Goal: Check status: Check status

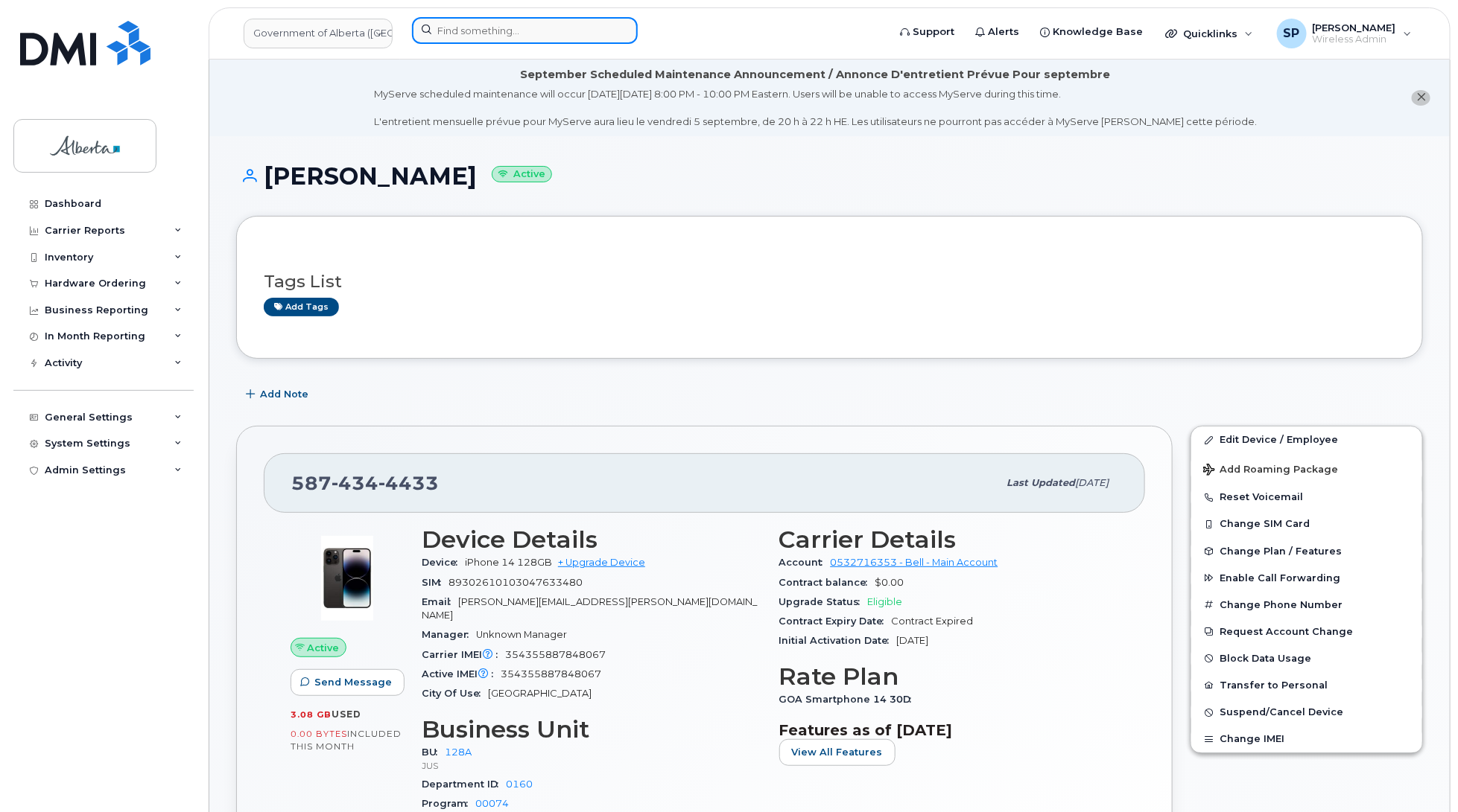
click at [545, 31] on input at bounding box center [525, 30] width 226 height 27
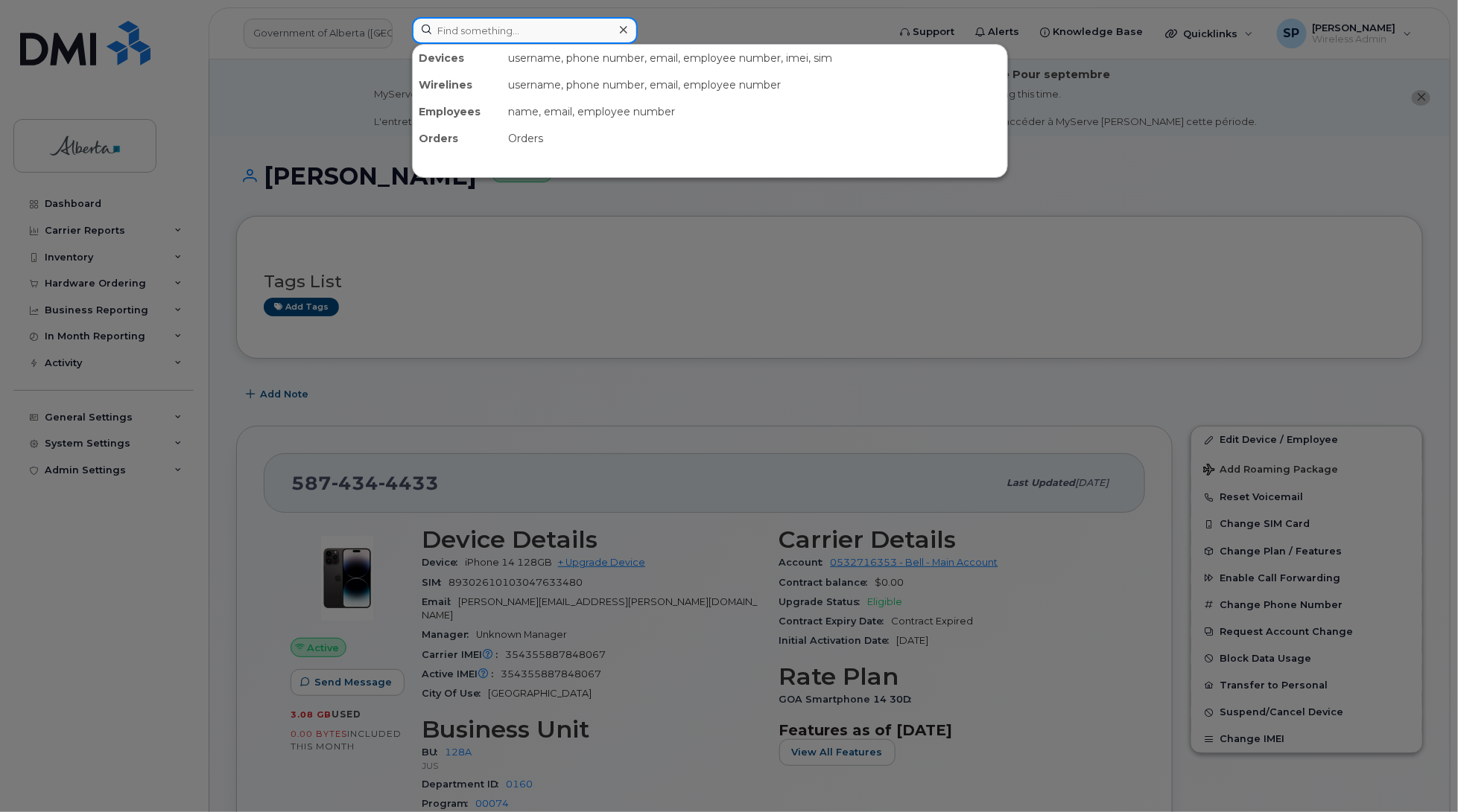
paste input "4038604547"
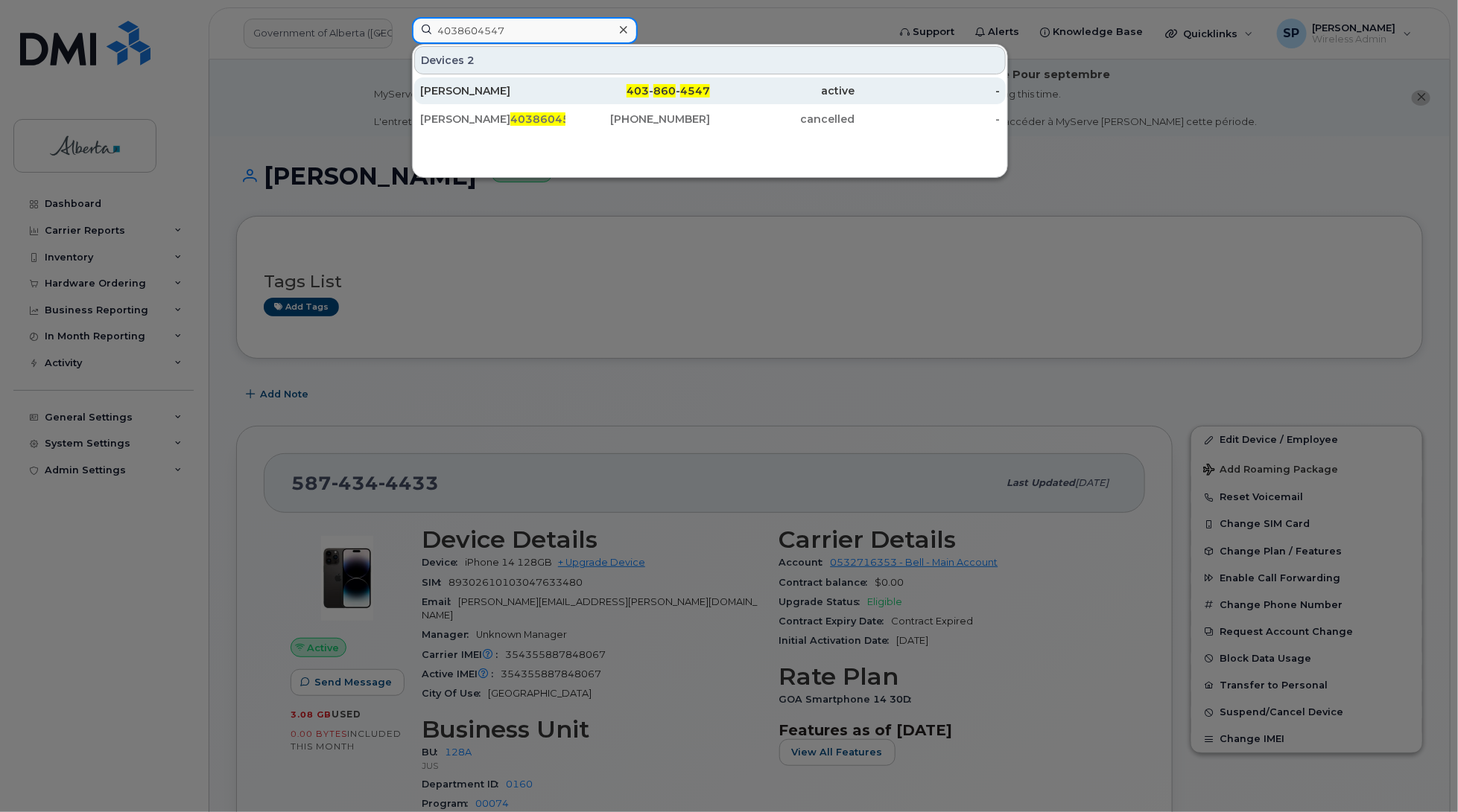
type input "4038604547"
click at [466, 94] on div "Greg Martin" at bounding box center [492, 91] width 145 height 15
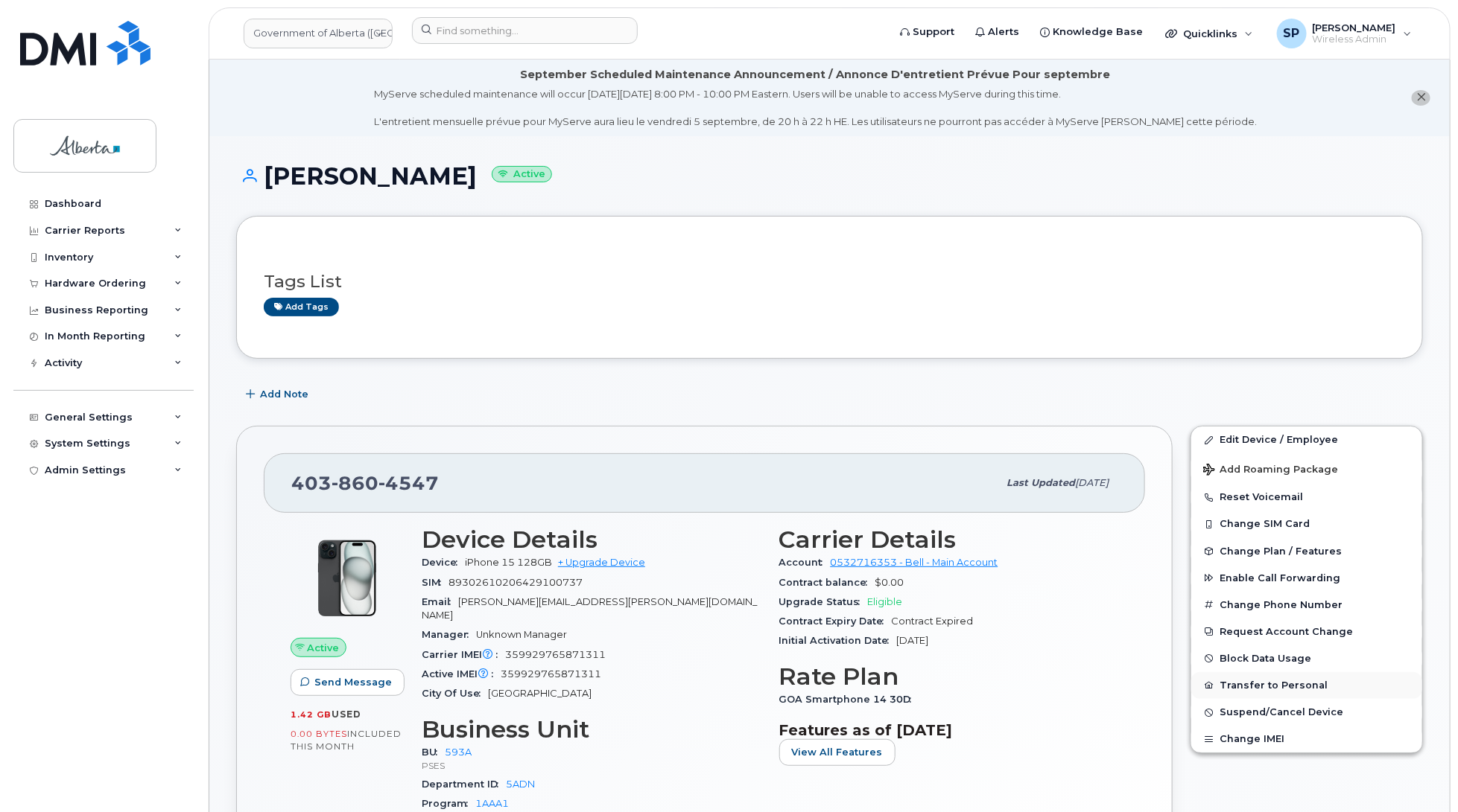
click at [1257, 689] on button "Transfer to Personal" at bounding box center [1307, 686] width 231 height 27
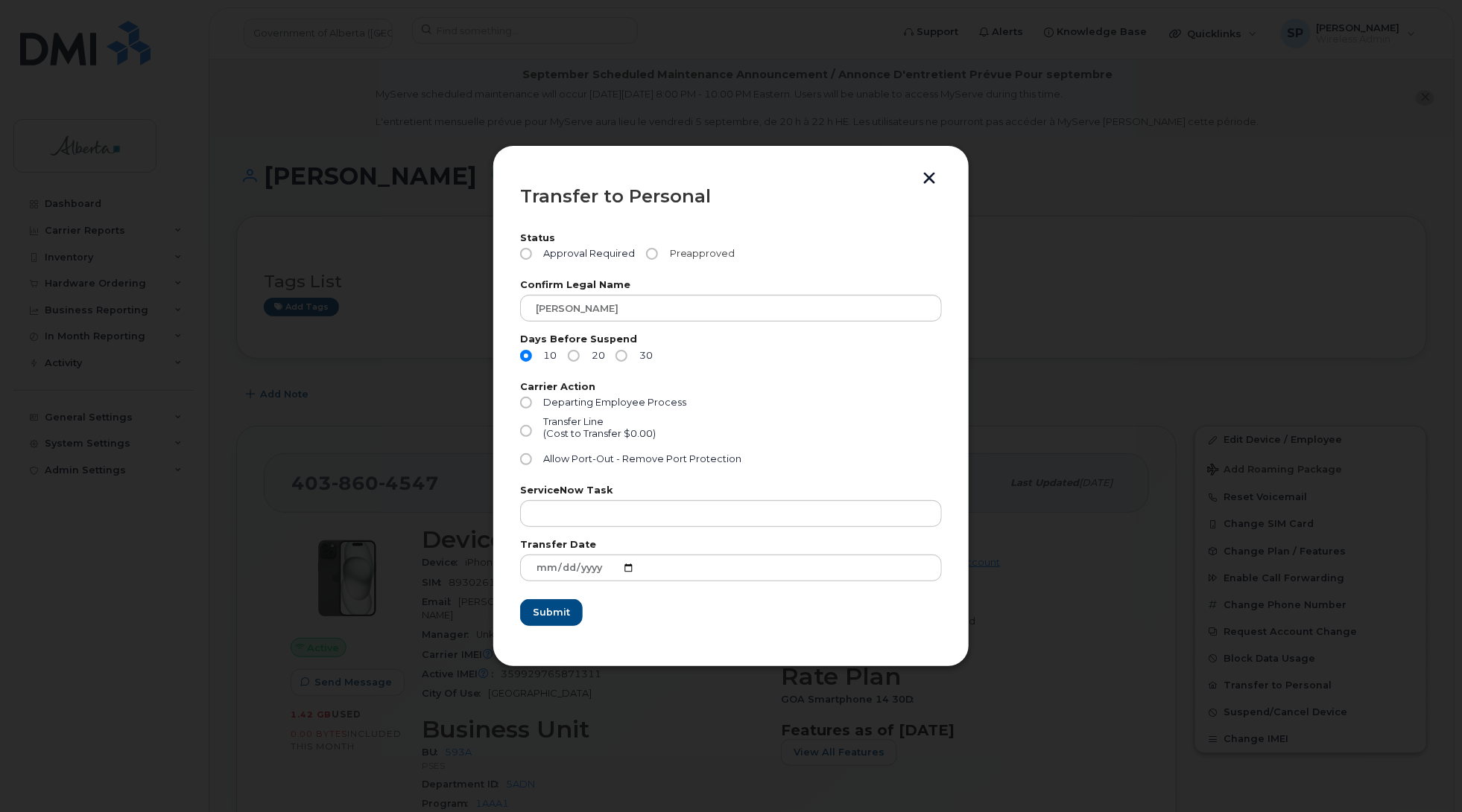
click at [650, 254] on input "Preapproved" at bounding box center [651, 254] width 12 height 12
radio input "true"
click at [524, 429] on input "Transfer Line (Cost to Transfer $0.00)" at bounding box center [525, 430] width 12 height 12
radio input "true"
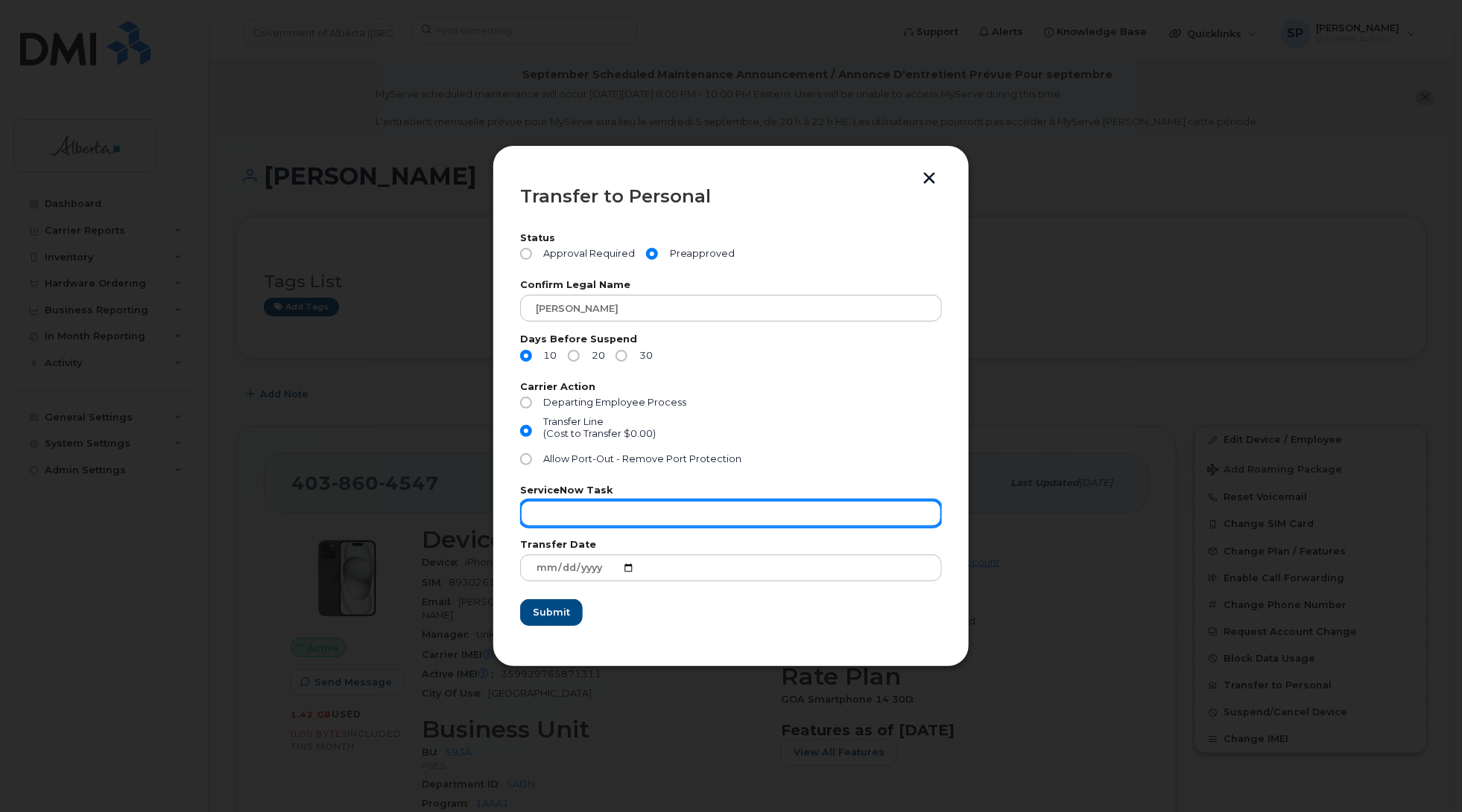
click at [567, 510] on input "text" at bounding box center [730, 513] width 421 height 27
click at [587, 517] on input "text" at bounding box center [730, 513] width 421 height 27
paste input "SCTASK0834650"
type input "SCTASK0834650"
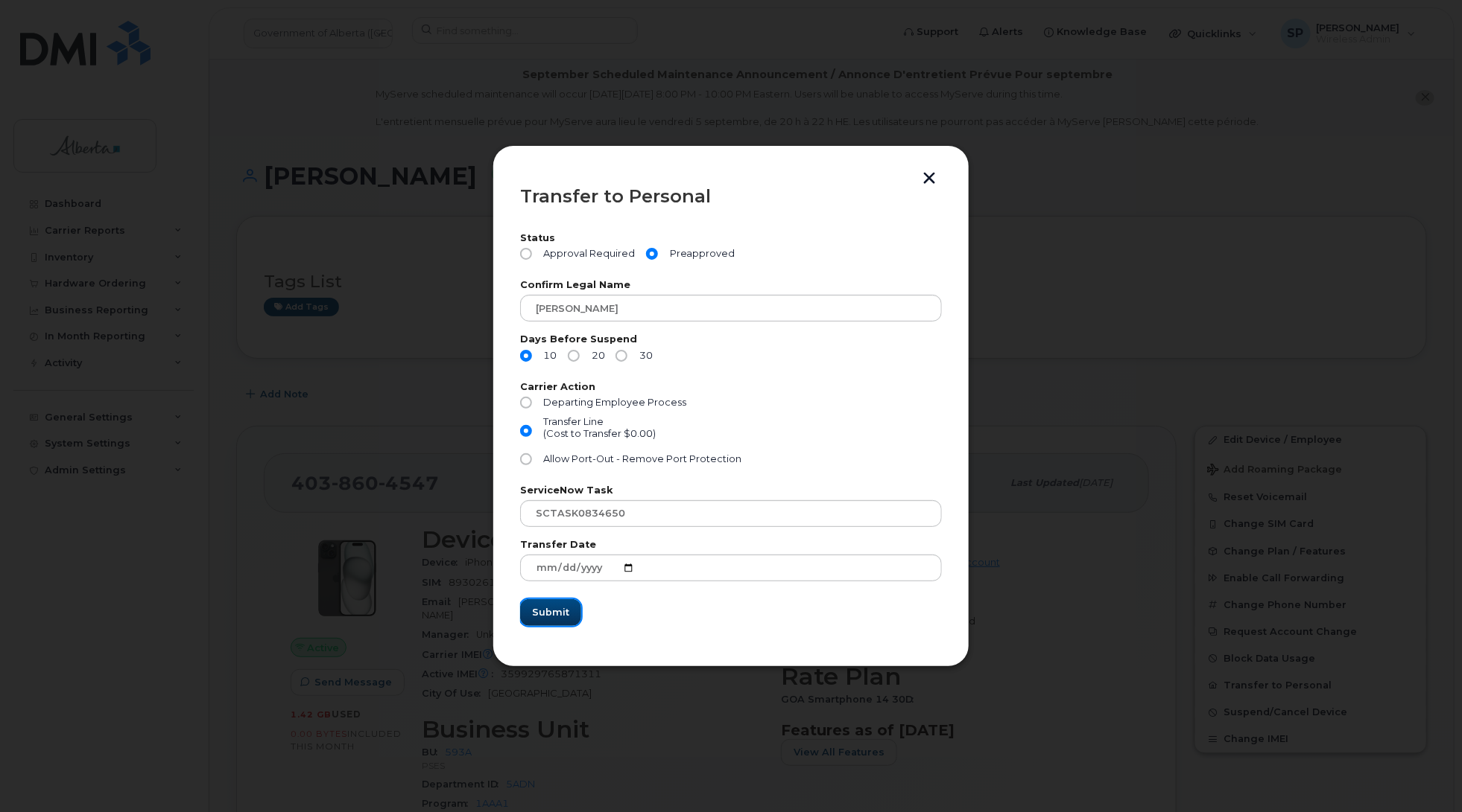
click at [544, 617] on span "Submit" at bounding box center [550, 613] width 37 height 14
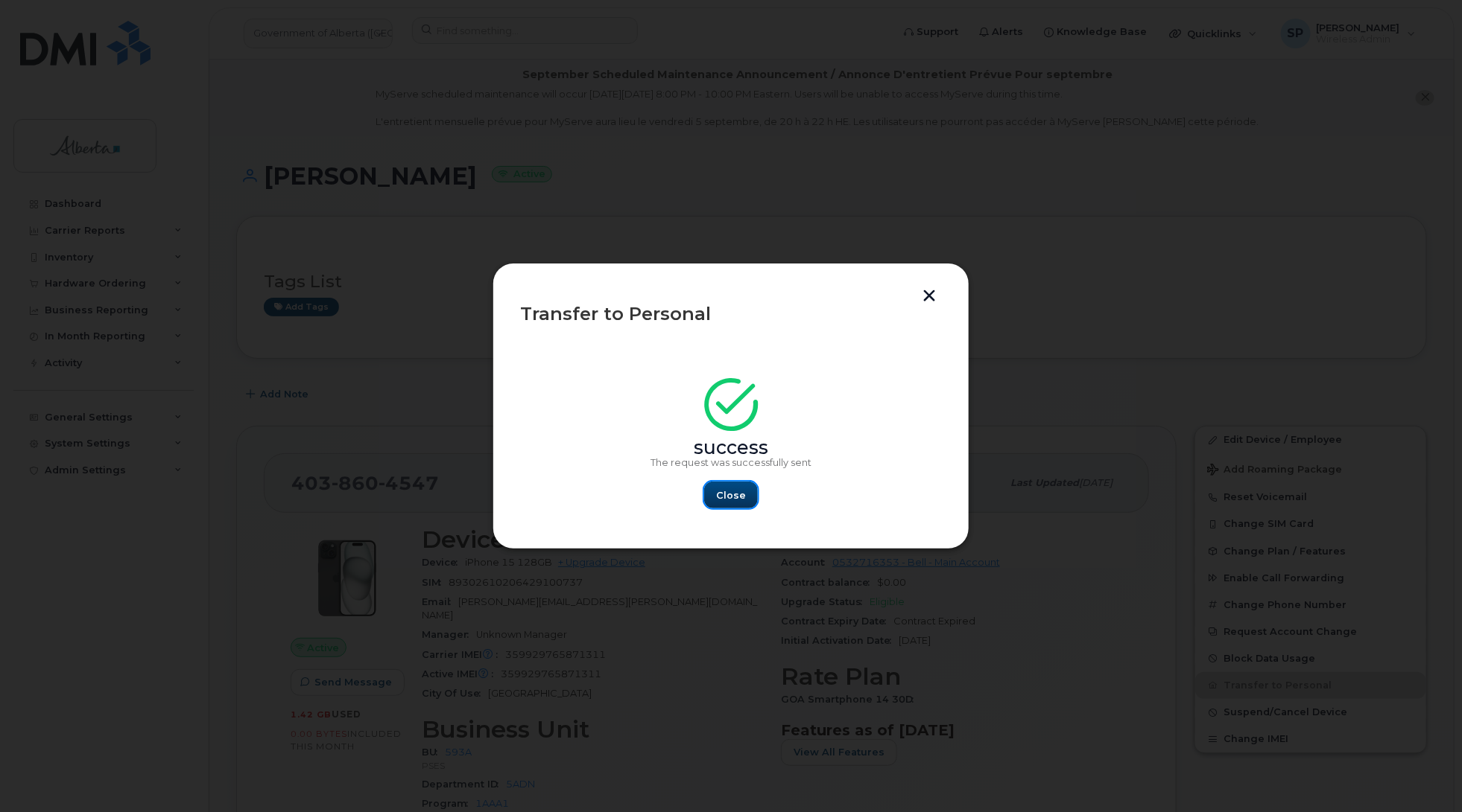
click at [738, 492] on span "Close" at bounding box center [731, 496] width 29 height 14
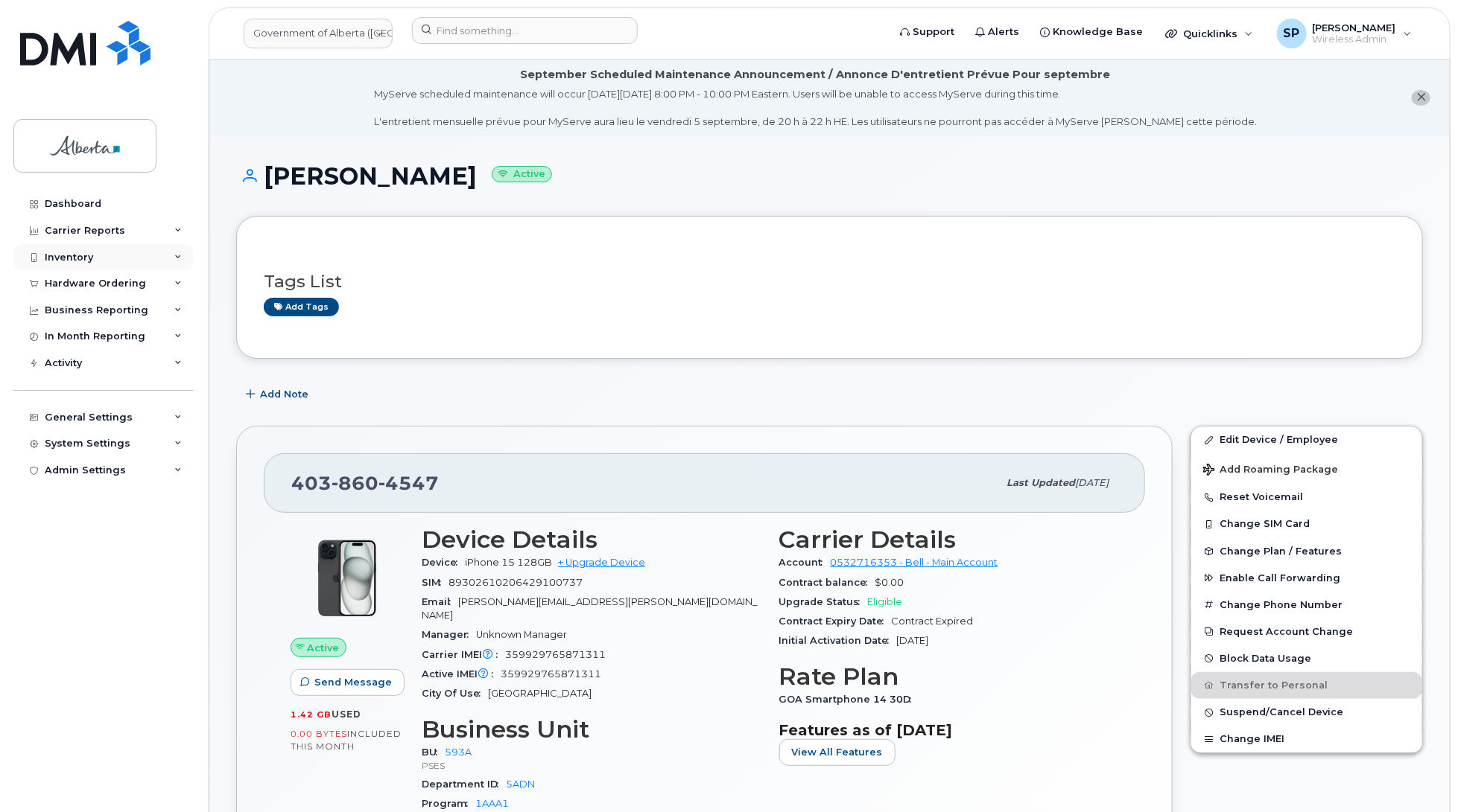
click at [77, 255] on div "Inventory" at bounding box center [69, 257] width 48 height 12
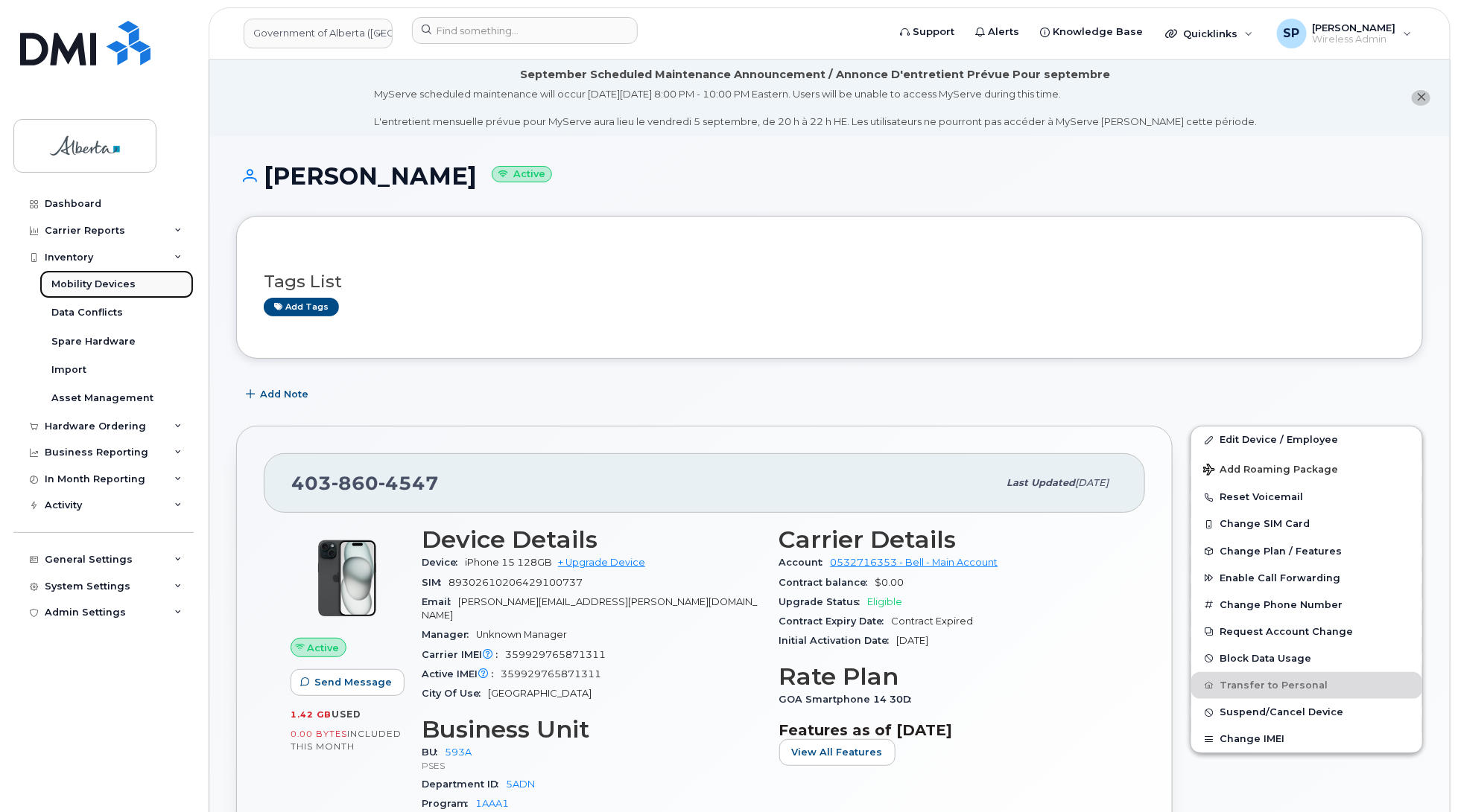
drag, startPoint x: 98, startPoint y: 285, endPoint x: 191, endPoint y: 292, distance: 93.3
click at [98, 285] on div "Mobility Devices" at bounding box center [93, 284] width 84 height 13
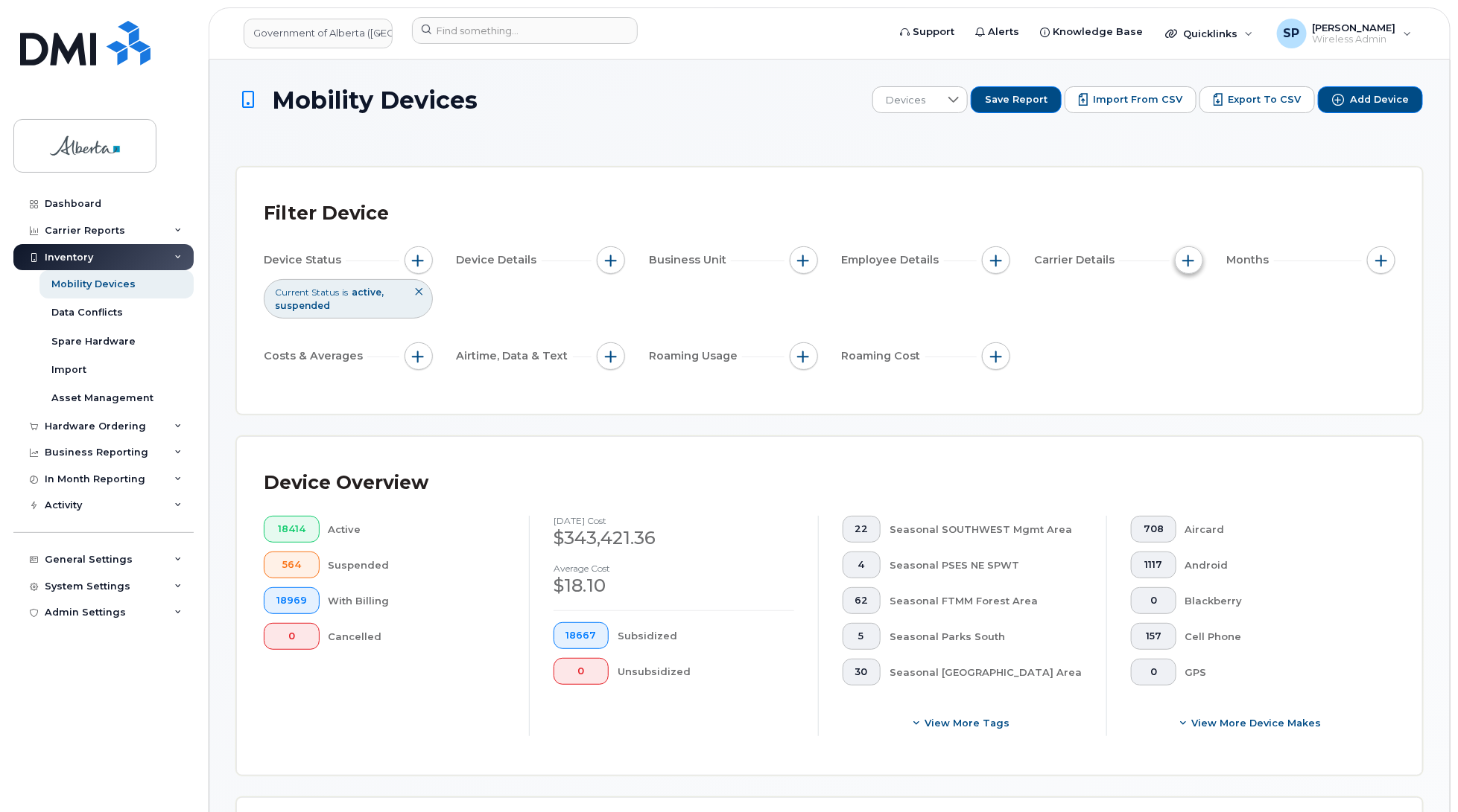
click at [1200, 257] on button "button" at bounding box center [1189, 261] width 28 height 28
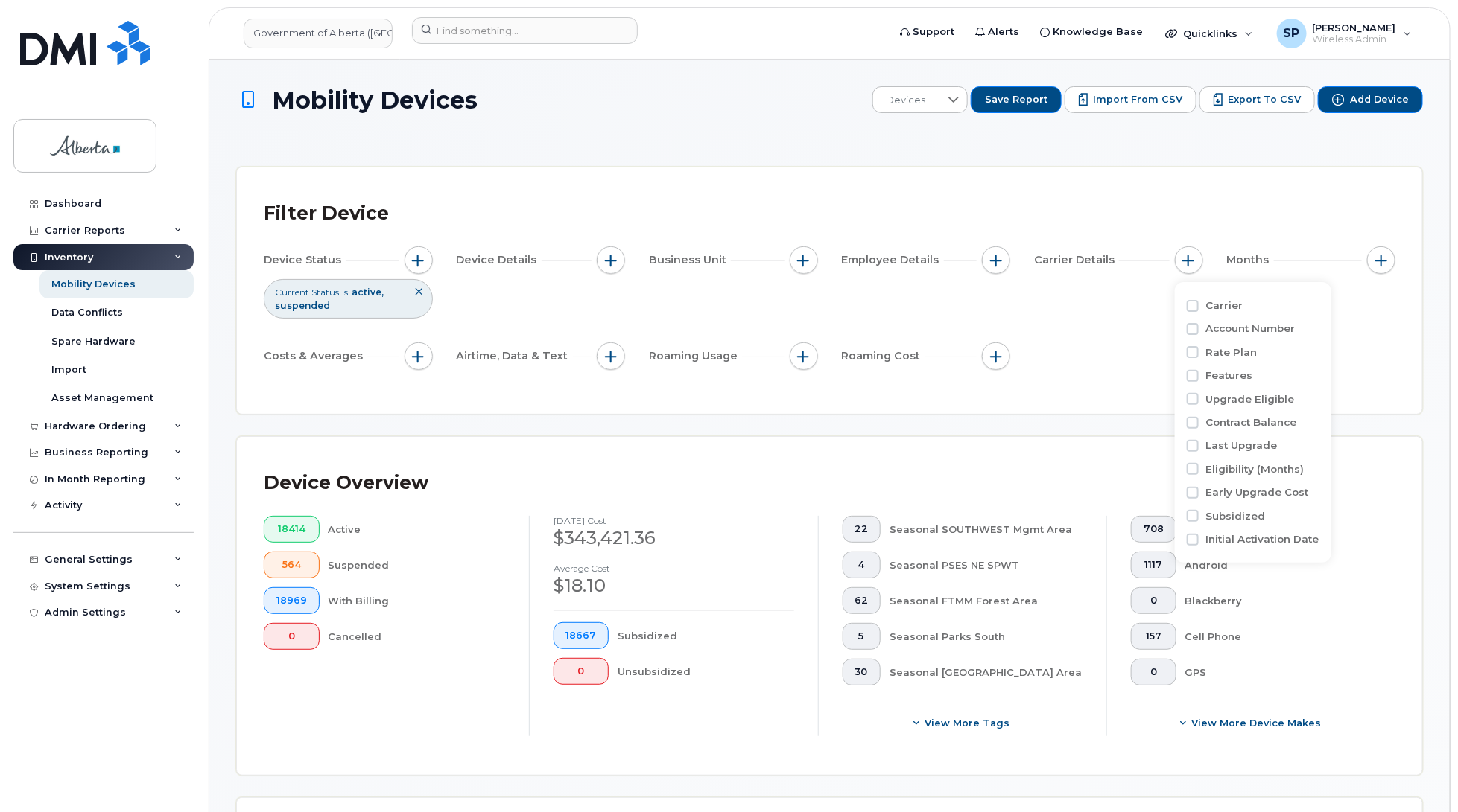
click at [1217, 328] on label "Account Number" at bounding box center [1250, 329] width 89 height 14
click at [1199, 328] on input "Account Number" at bounding box center [1192, 329] width 12 height 12
checkbox input "true"
click at [1230, 392] on div "empty" at bounding box center [1276, 390] width 134 height 26
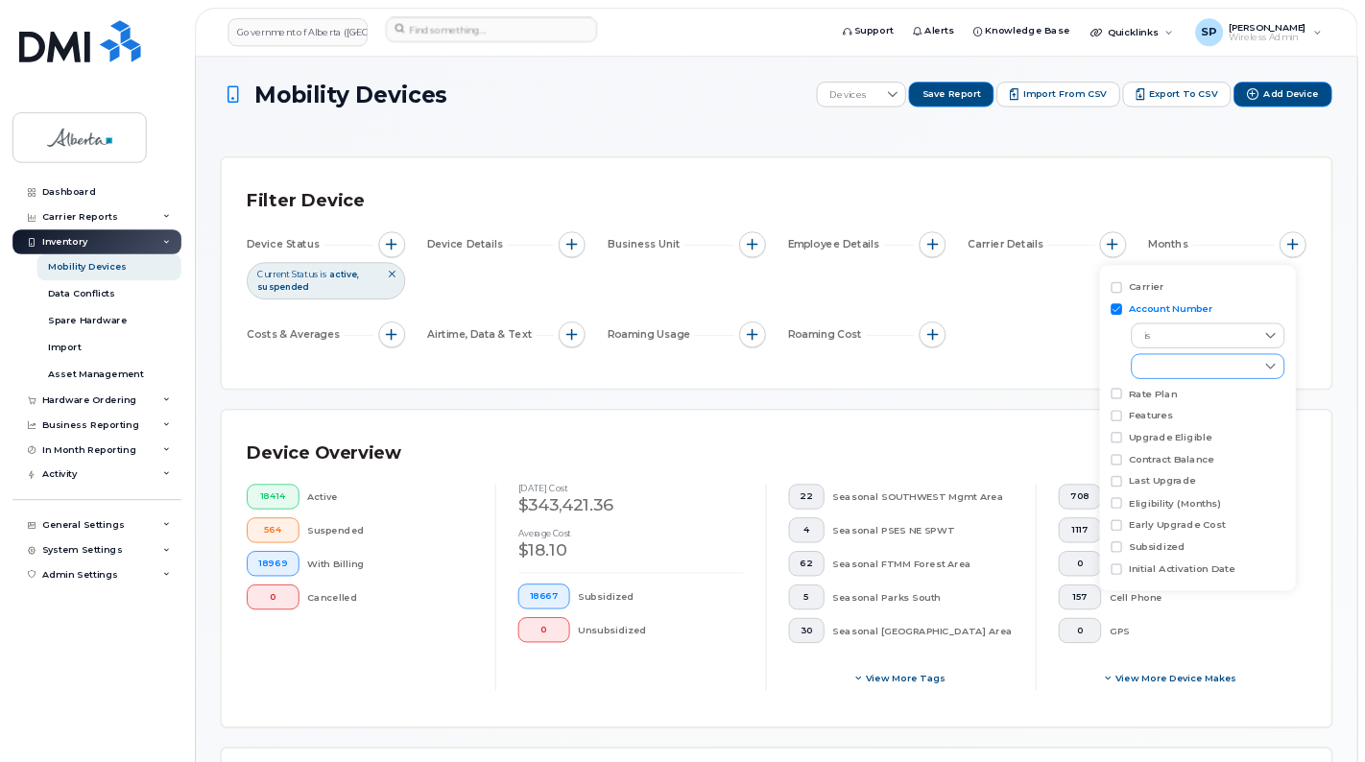
scroll to position [10, 83]
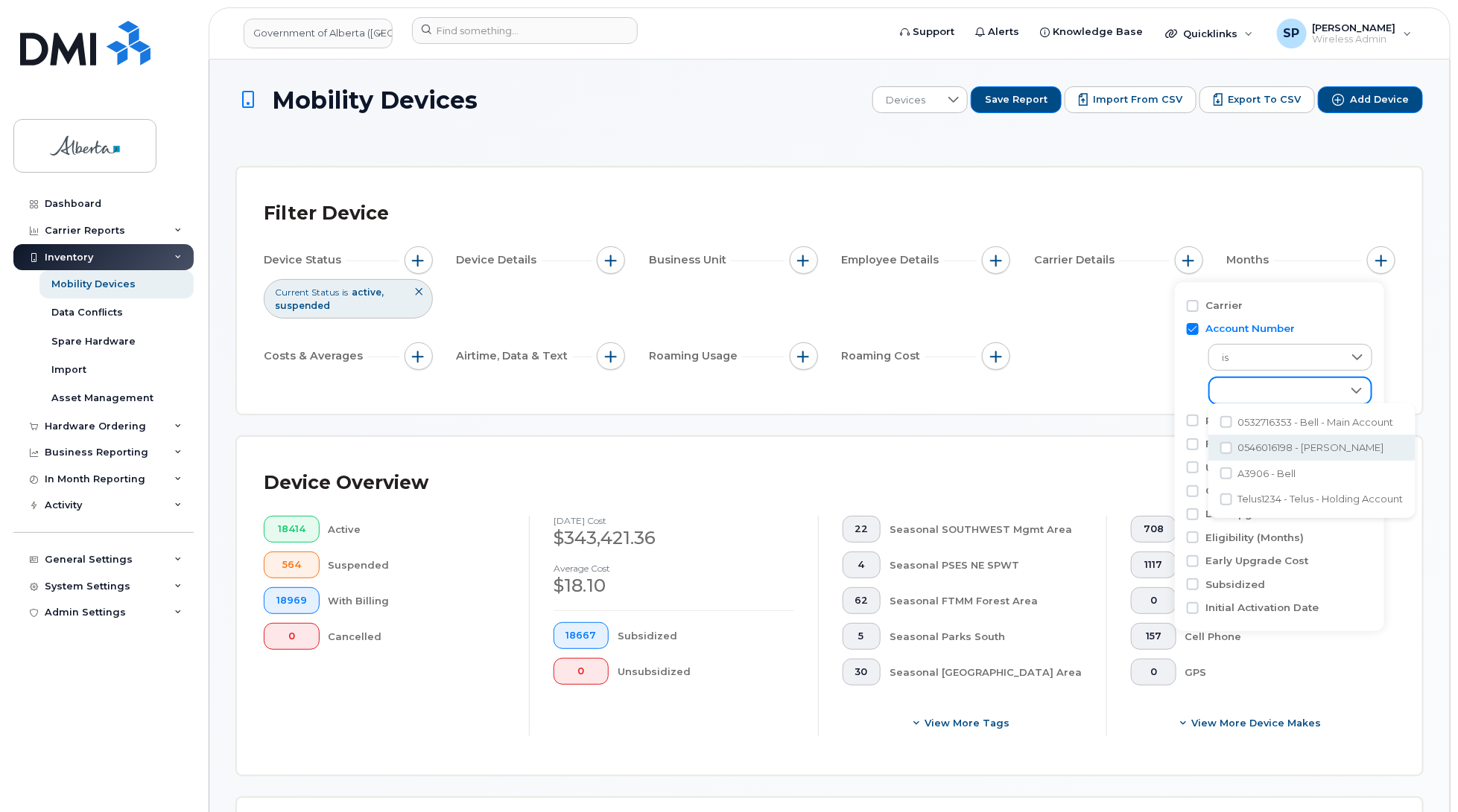
click at [1262, 451] on span "0546016198 - Jasper Bell" at bounding box center [1311, 447] width 146 height 14
checkbox input "true"
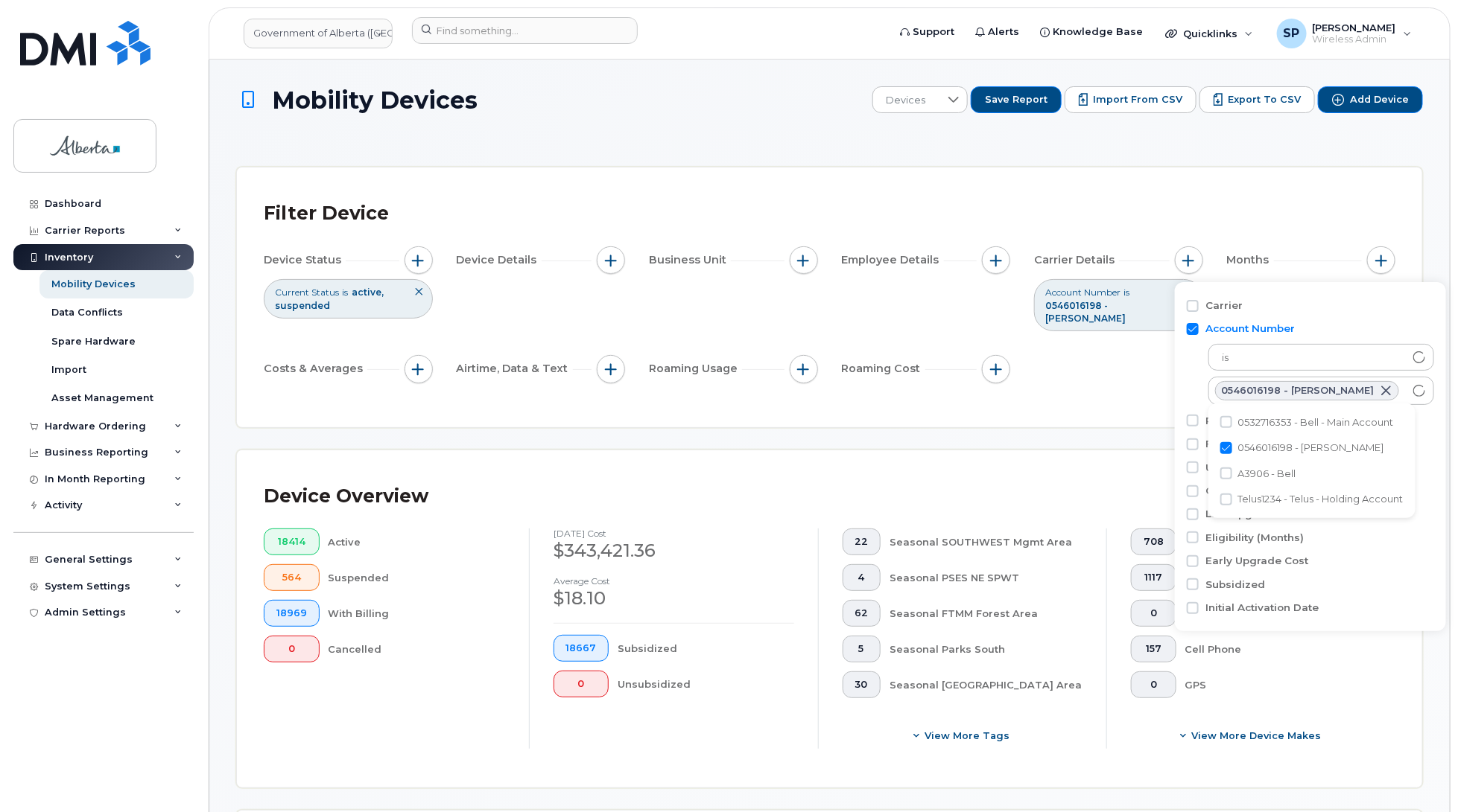
click at [1160, 362] on div "Device Status Current Status is active suspended Device Details Business Unit E…" at bounding box center [829, 317] width 1131 height 142
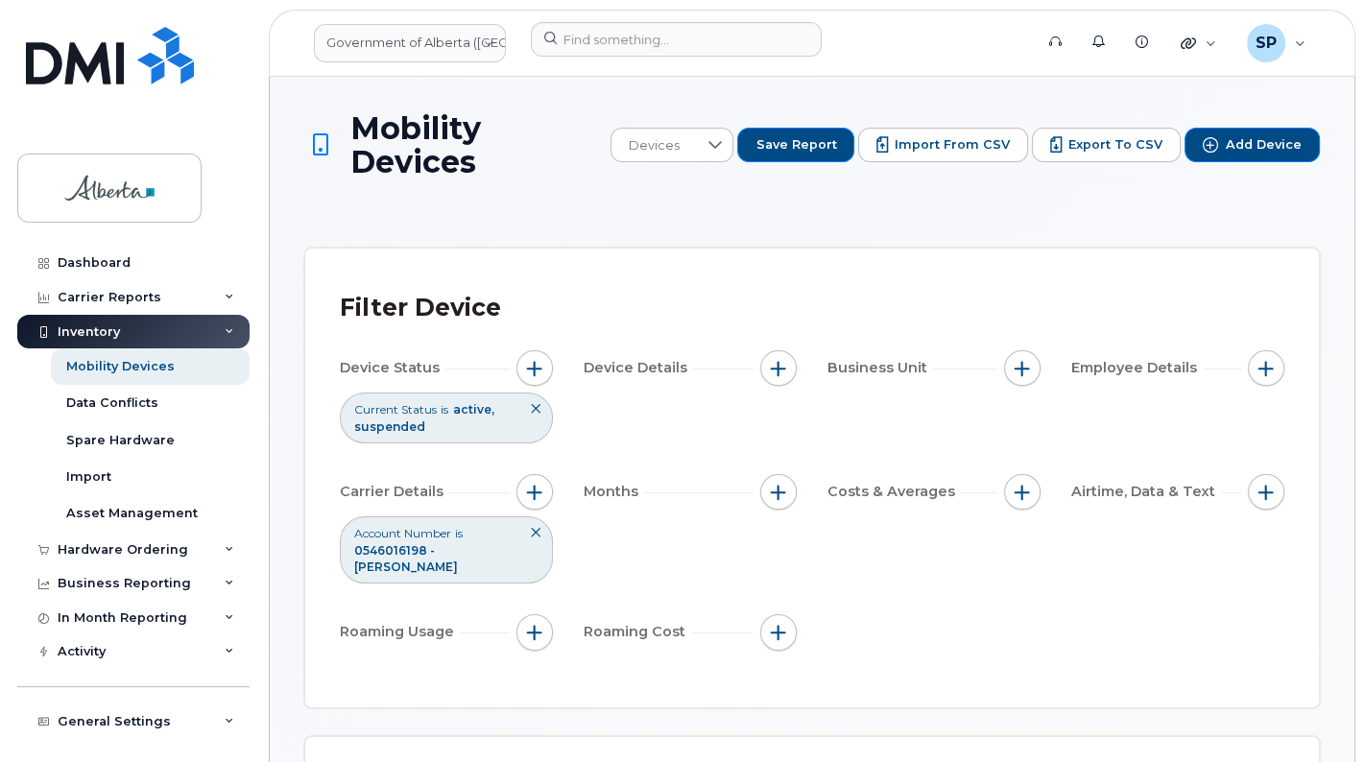
drag, startPoint x: 1855, startPoint y: 10, endPoint x: 982, endPoint y: 378, distance: 947.4
click at [982, 378] on div "Device Status Current Status is active suspended Device Details Business Unit E…" at bounding box center [812, 503] width 945 height 307
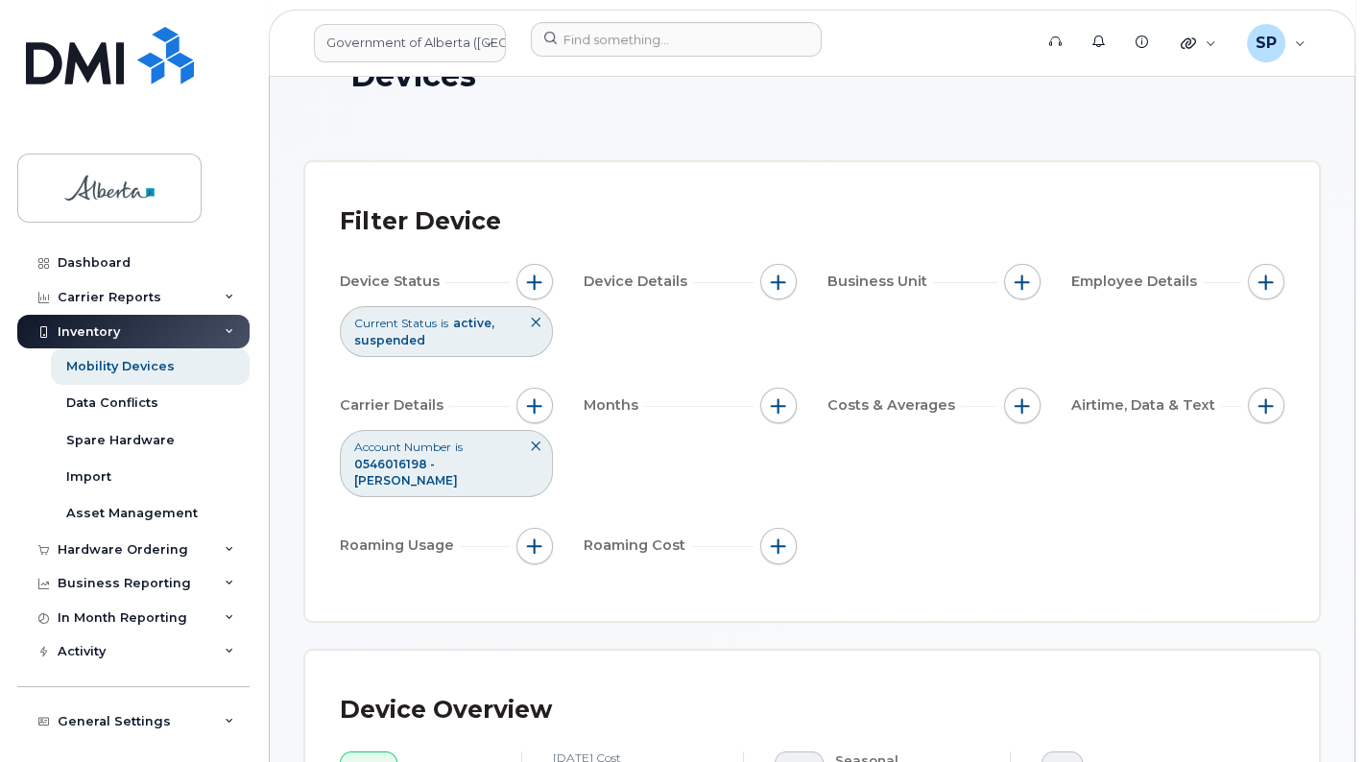
scroll to position [74, 0]
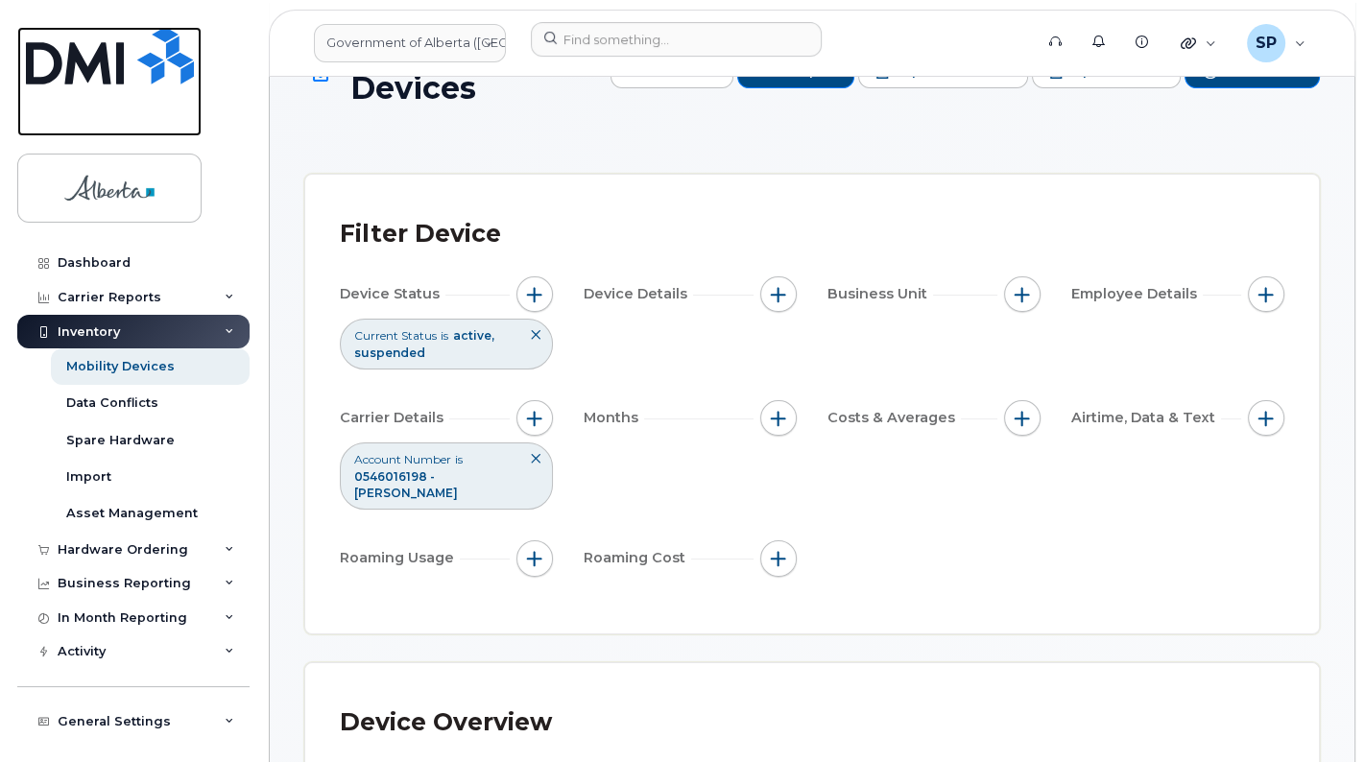
click at [41, 115] on link at bounding box center [109, 81] width 184 height 109
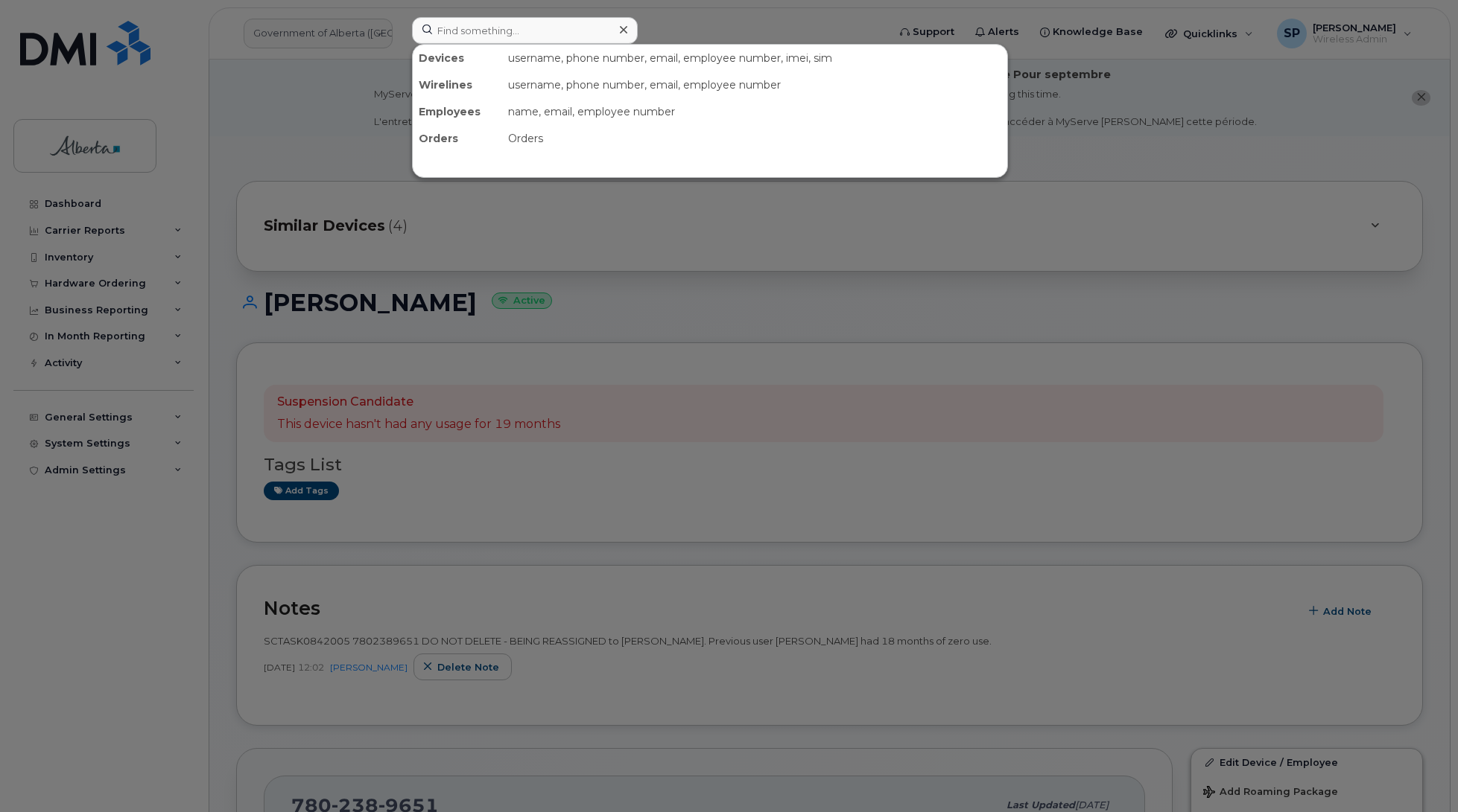
click at [448, 30] on input at bounding box center [525, 30] width 226 height 27
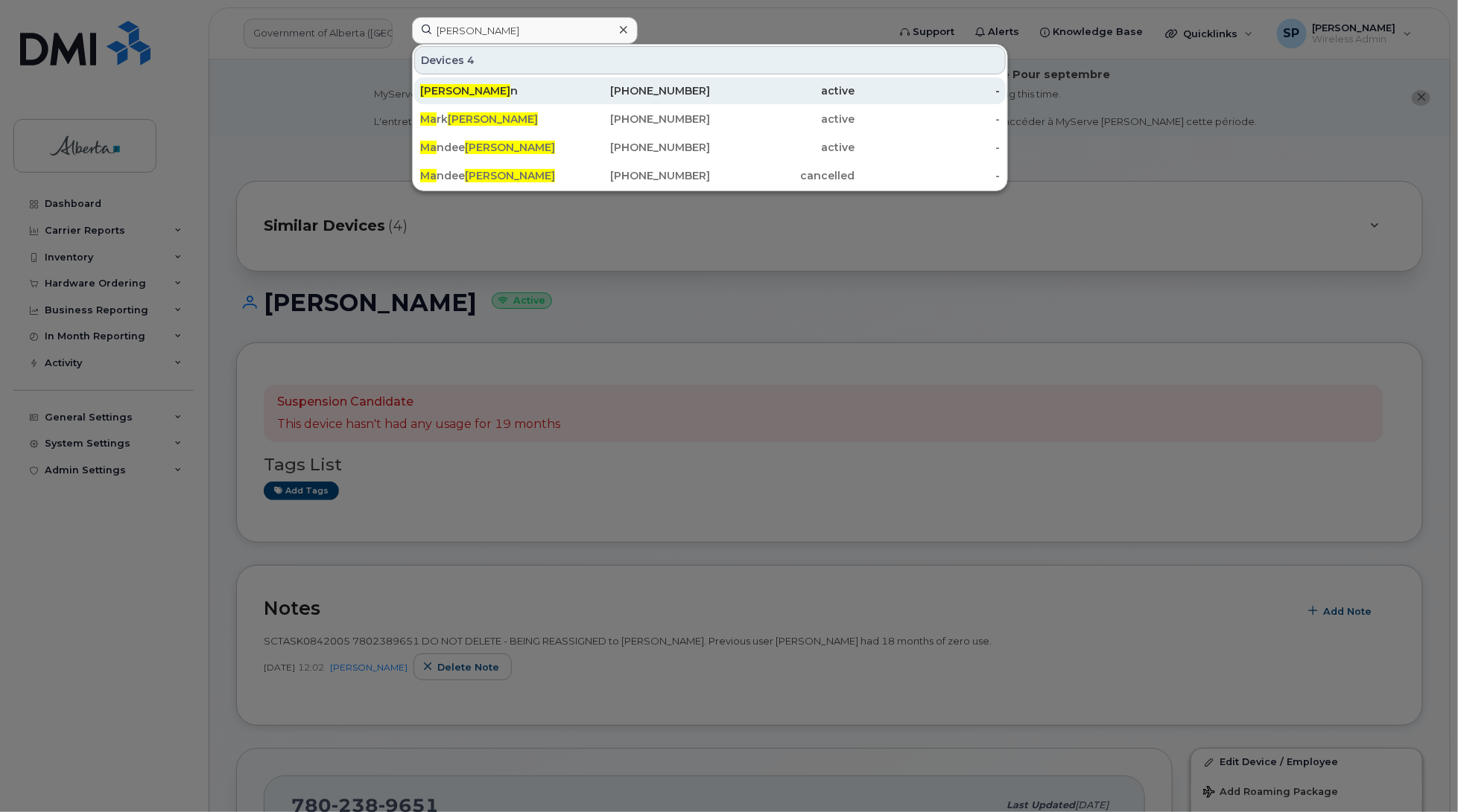
type input "Wilson Ma"
click at [455, 95] on span "Wilson Ma" at bounding box center [465, 90] width 90 height 13
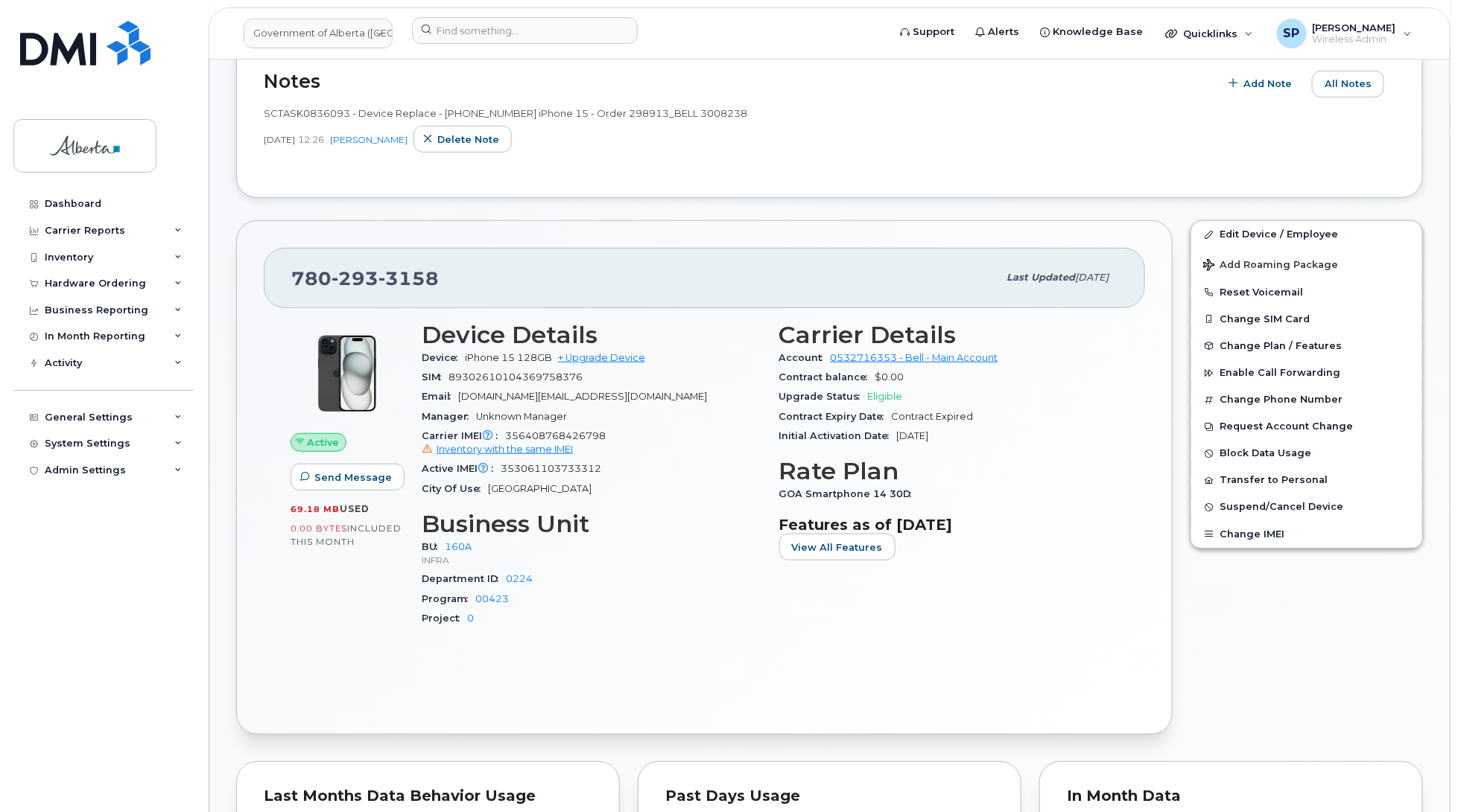
scroll to position [382, 0]
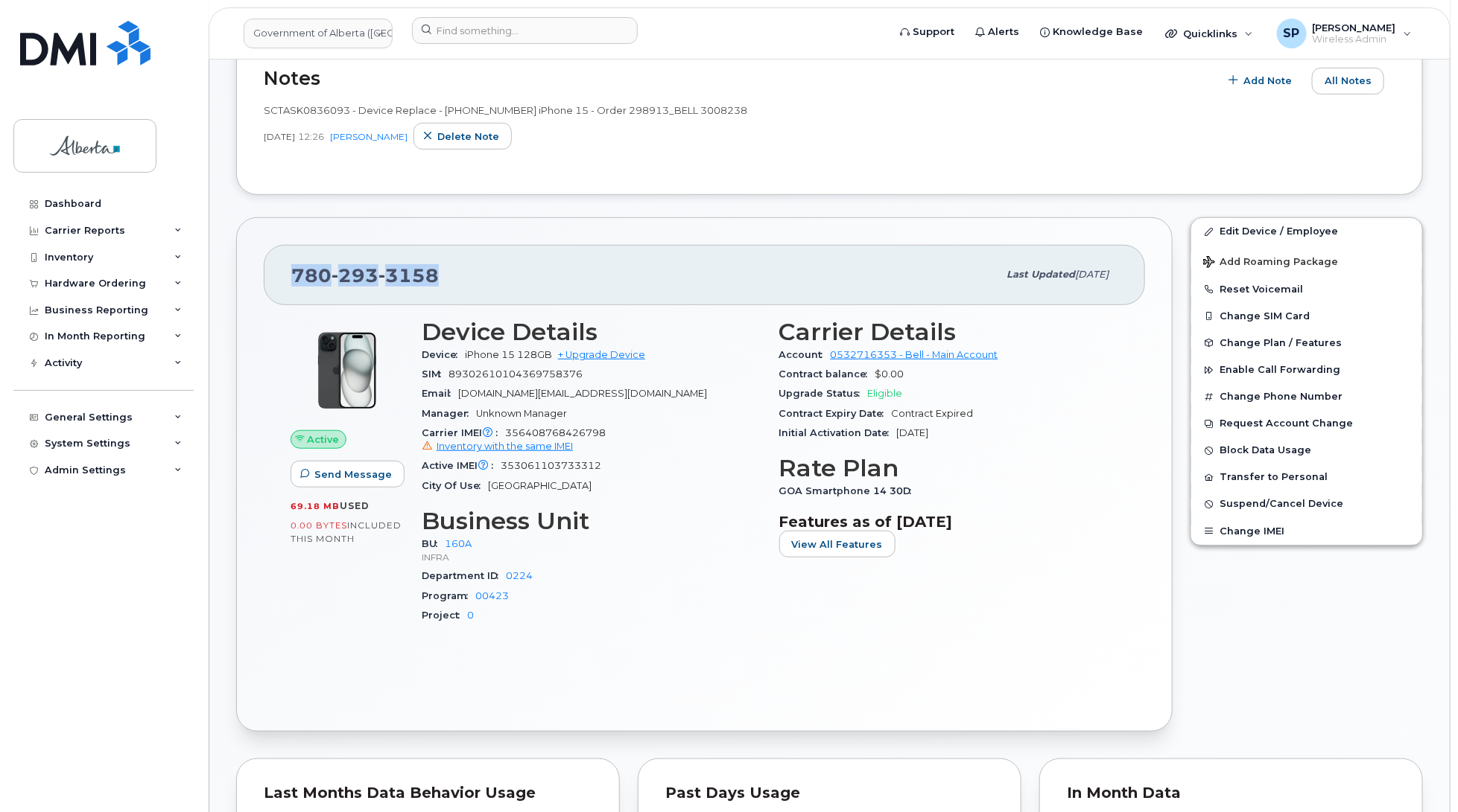
drag, startPoint x: 451, startPoint y: 277, endPoint x: 278, endPoint y: 281, distance: 173.0
click at [278, 281] on div "780 293 3158 Last updated Aug 26, 2025" at bounding box center [705, 275] width 881 height 60
copy span "780 293 3158"
drag, startPoint x: 608, startPoint y: 436, endPoint x: 507, endPoint y: 434, distance: 101.0
click at [507, 434] on div "Carrier IMEI Carrier IMEI is reported during the last billing cycle or change o…" at bounding box center [591, 440] width 340 height 33
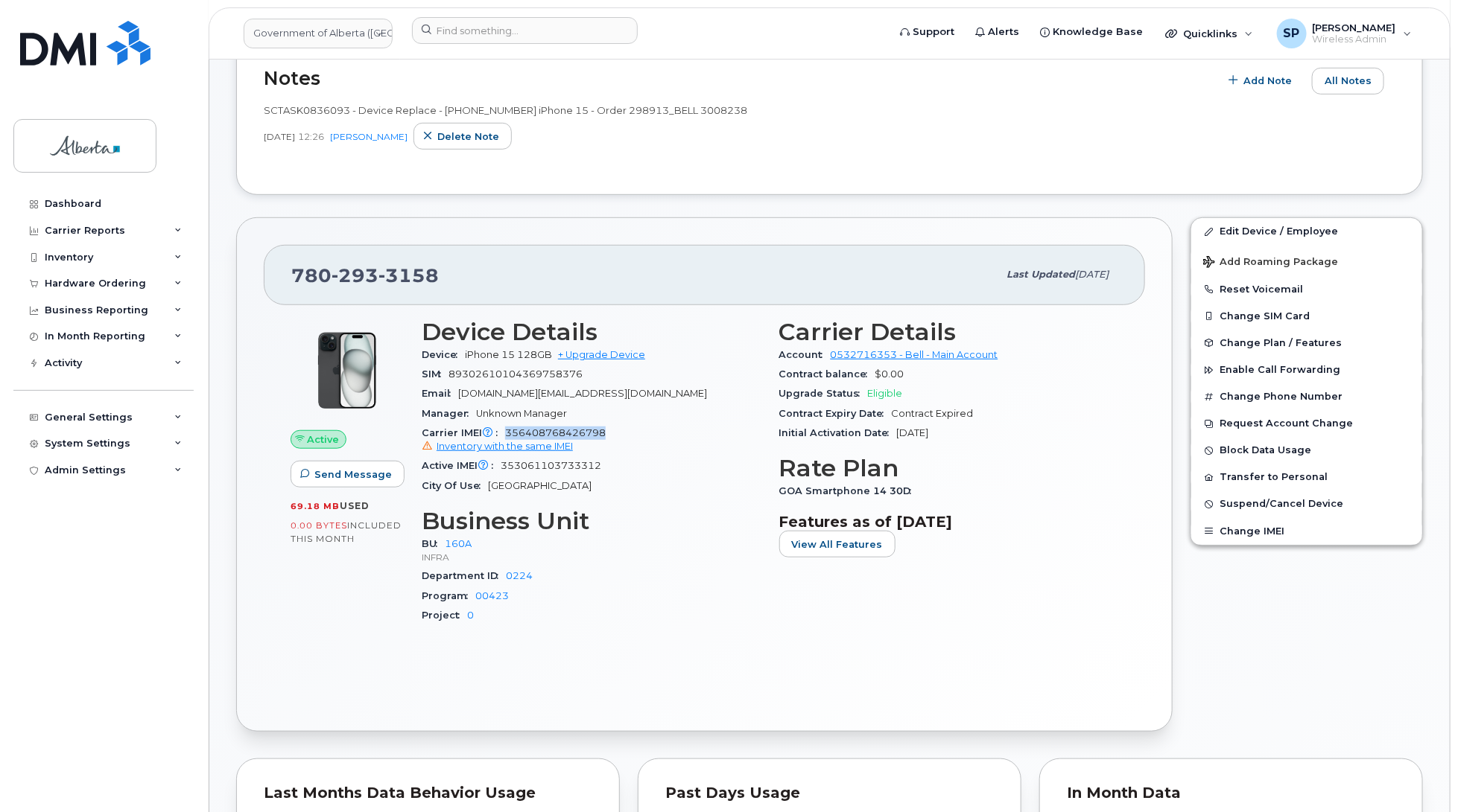
copy span "356408768426798"
drag, startPoint x: 736, startPoint y: 112, endPoint x: 578, endPoint y: 124, distance: 158.5
click at [578, 124] on div "SCTASK0836093 - Device Replace - (1) 7802933158 iPhone 15 - Order 298913_BELL 3…" at bounding box center [829, 126] width 1131 height 47
click at [578, 124] on div "Aug 22, 2025 12:26 Kay Mah Delete note" at bounding box center [829, 136] width 1131 height 27
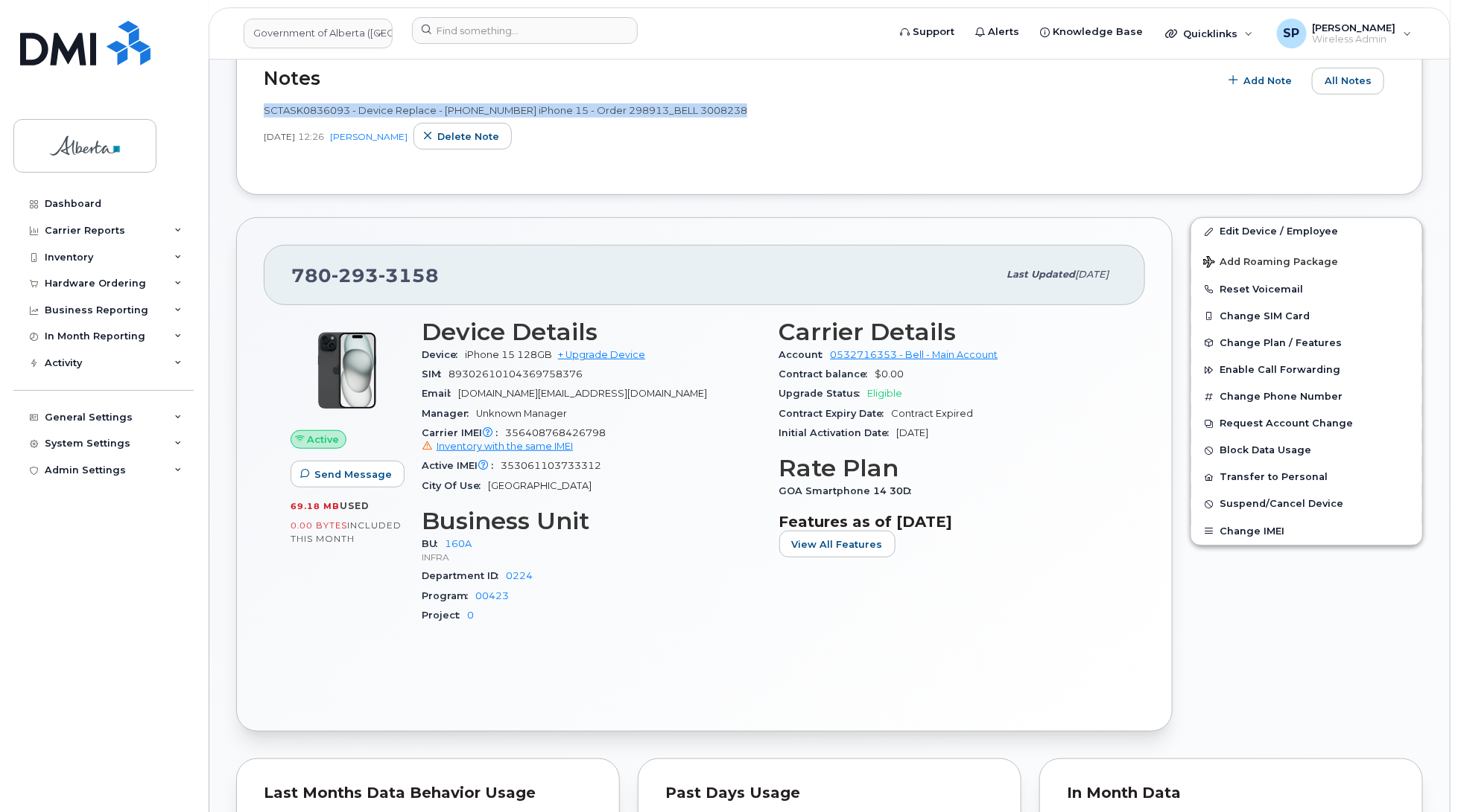
drag, startPoint x: 746, startPoint y: 113, endPoint x: 254, endPoint y: 116, distance: 492.0
click at [254, 116] on div "Notes Add Note All Notes SCTASK0836093 - Device Replace - (1) 7802933158 iPhone…" at bounding box center [829, 115] width 1186 height 161
copy span "SCTASK0836093 - Device Replace - (1) 7802933158 iPhone 15 - Order 298913_BELL 3…"
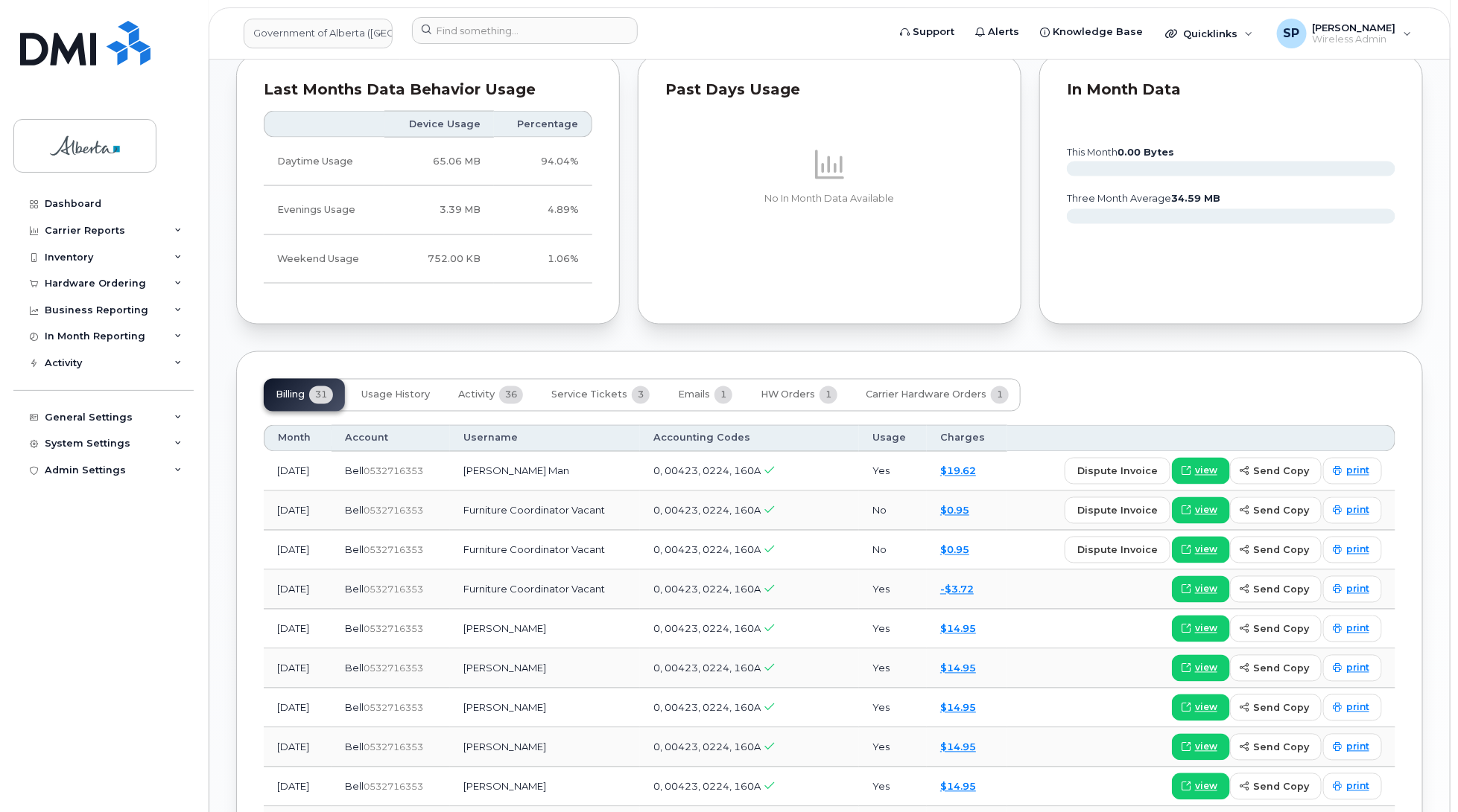
scroll to position [1107, 0]
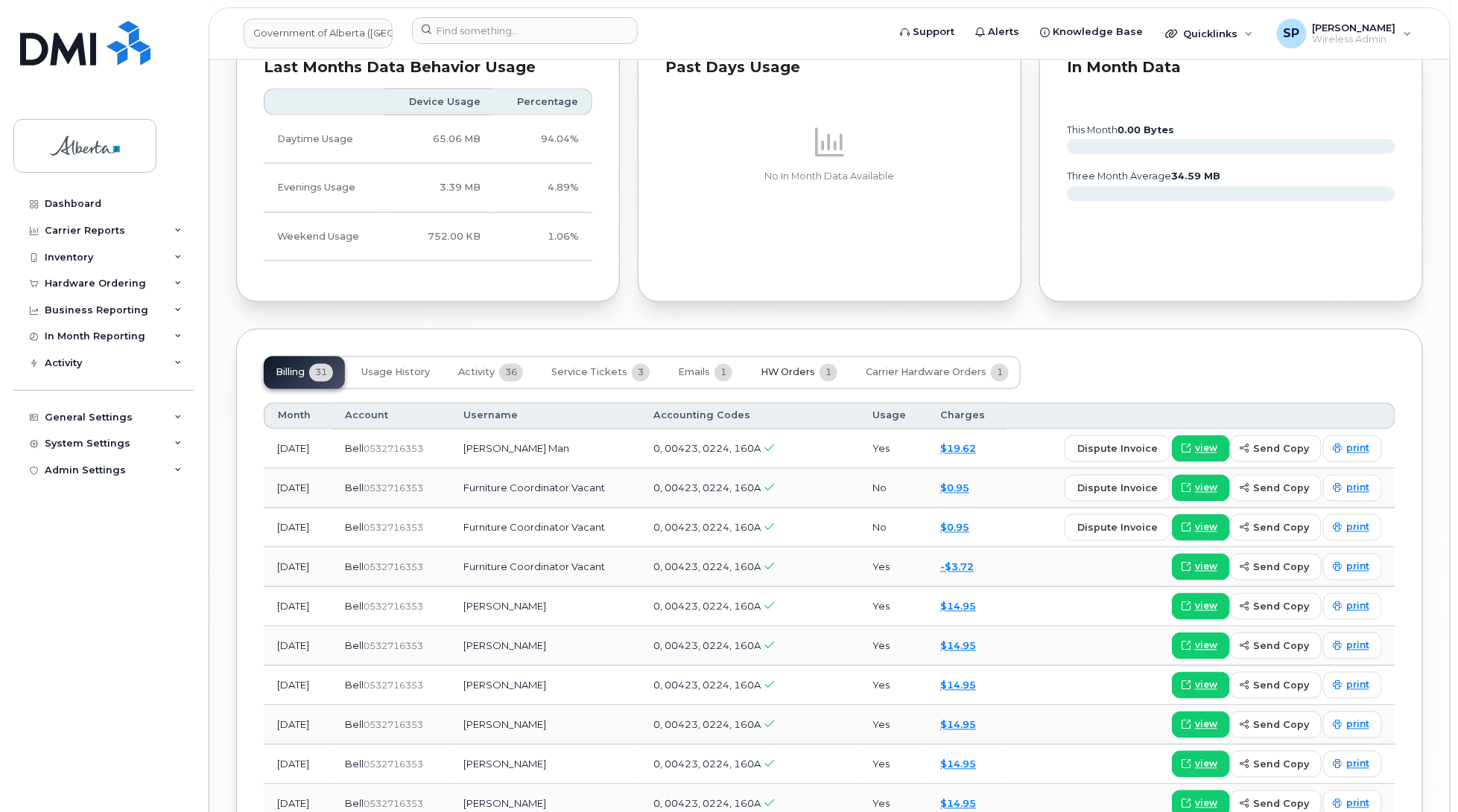
click at [798, 377] on span "HW Orders" at bounding box center [788, 372] width 54 height 12
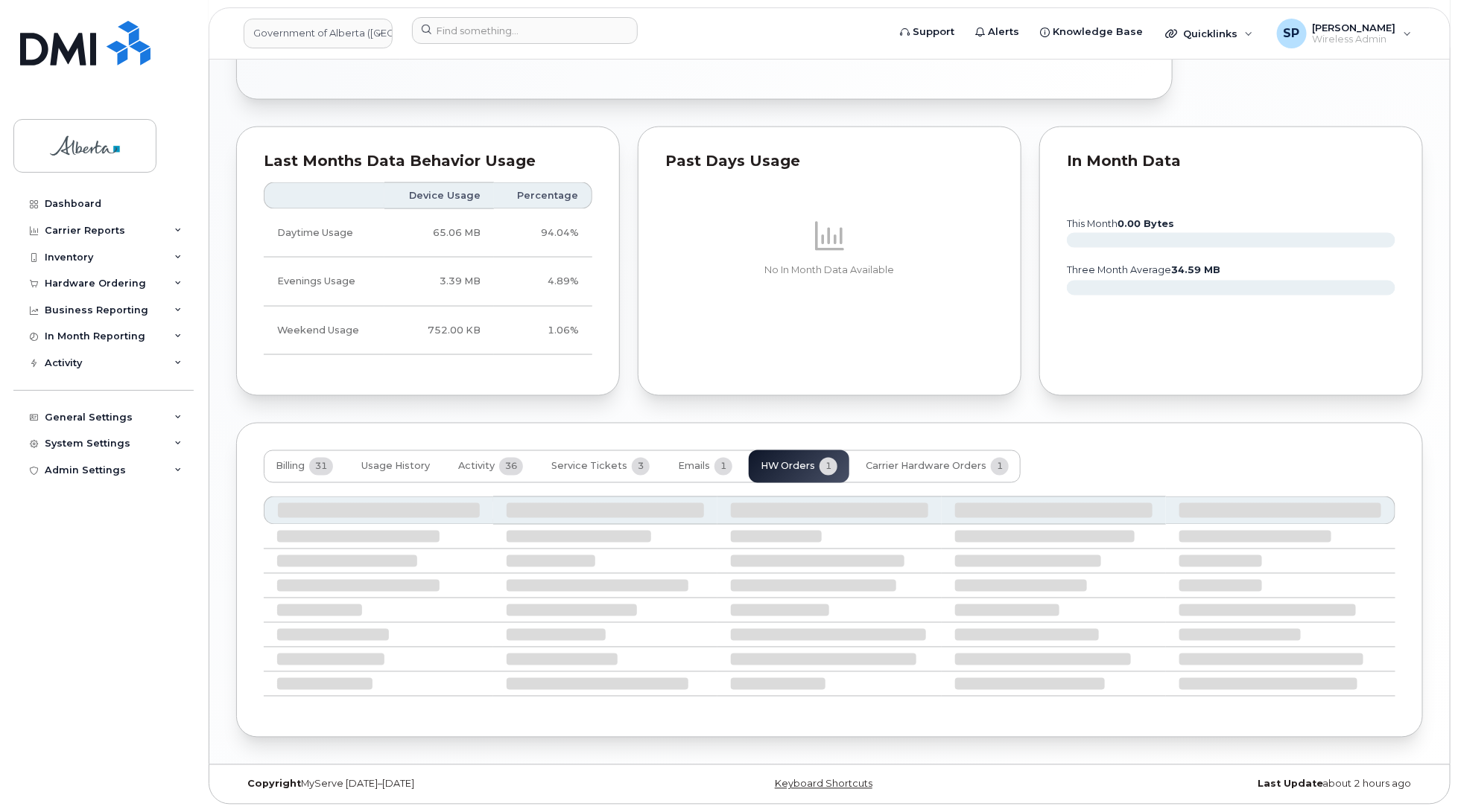
scroll to position [923, 0]
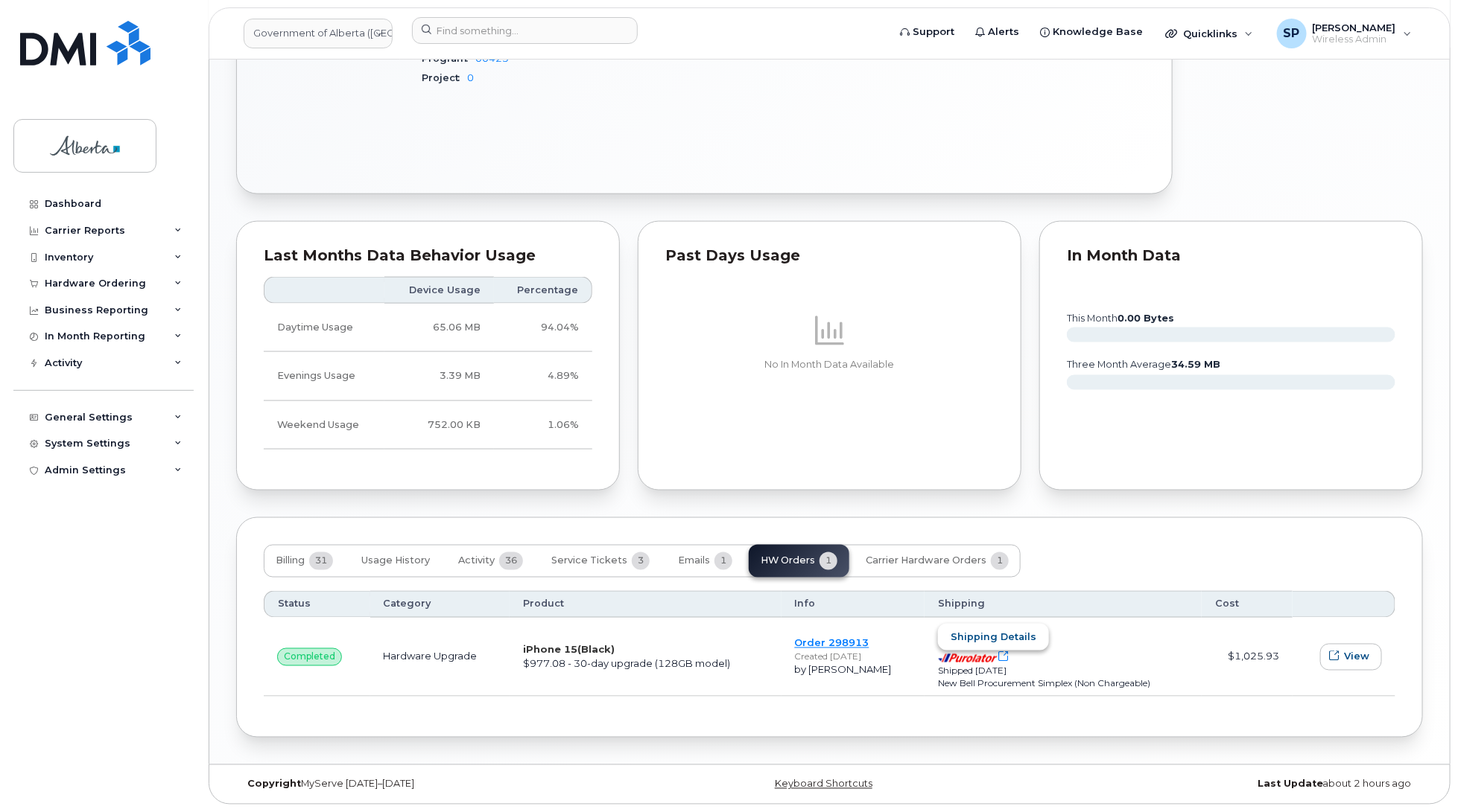
click at [995, 633] on span "Shipping details" at bounding box center [993, 638] width 85 height 14
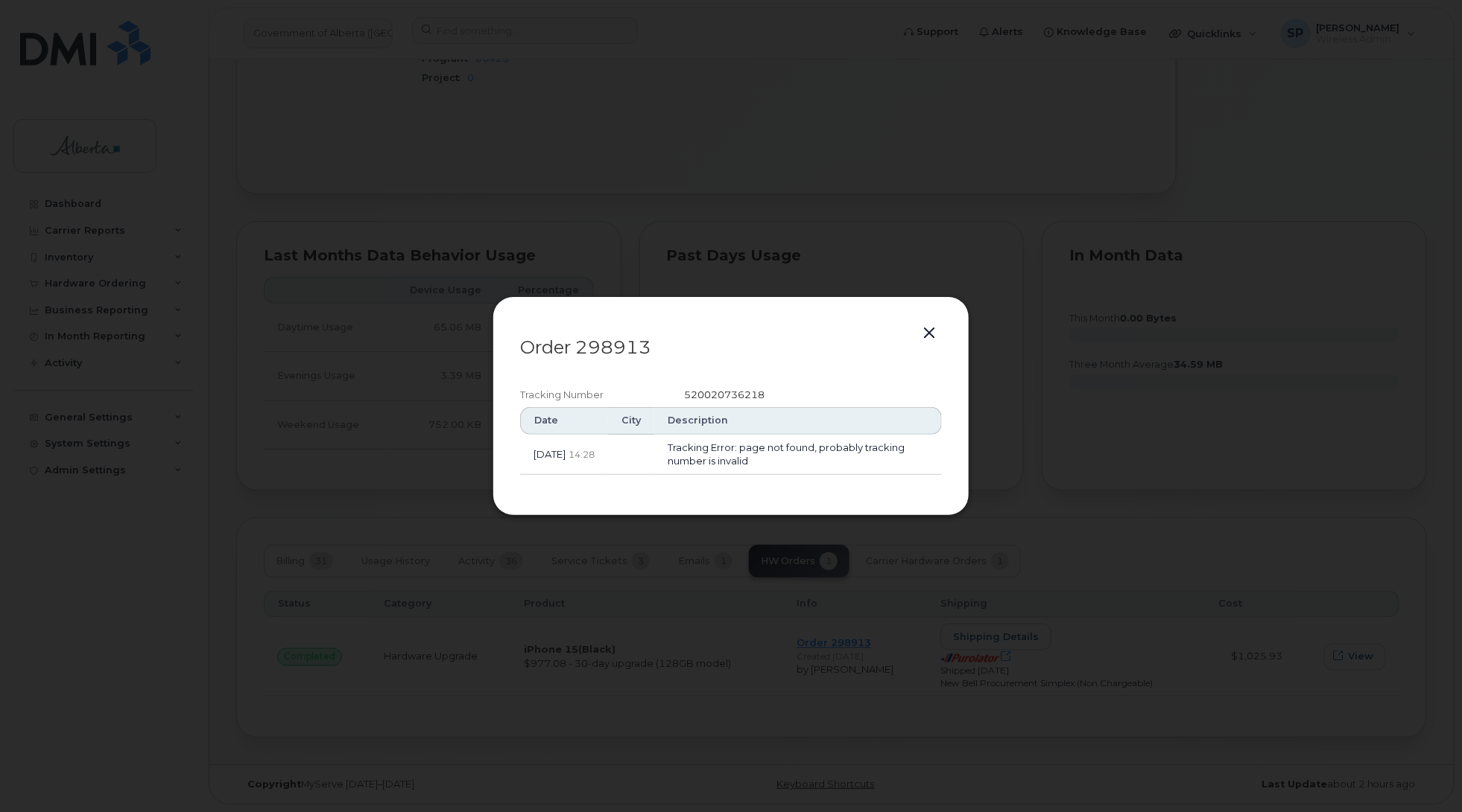
drag, startPoint x: 708, startPoint y: 424, endPoint x: 712, endPoint y: 416, distance: 8.9
click at [712, 418] on th "Description" at bounding box center [798, 420] width 288 height 27
click at [715, 399] on span "520020736218" at bounding box center [724, 394] width 81 height 12
click at [717, 396] on span "520020736218" at bounding box center [724, 394] width 81 height 12
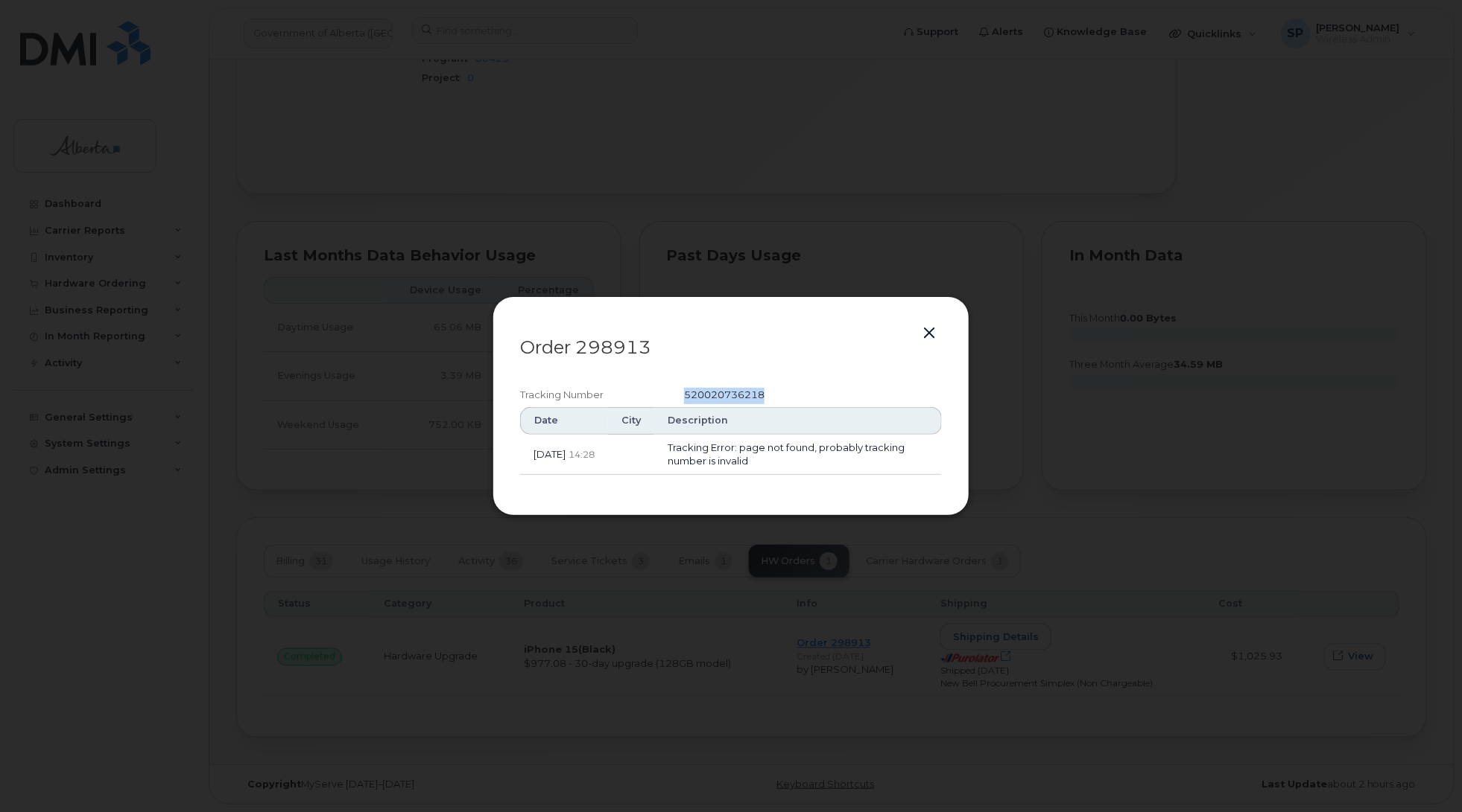
click at [717, 396] on span "520020736218" at bounding box center [724, 394] width 81 height 12
click at [757, 445] on td "Tracking Error: page not found, probably tracking number is invalid" at bounding box center [798, 455] width 288 height 40
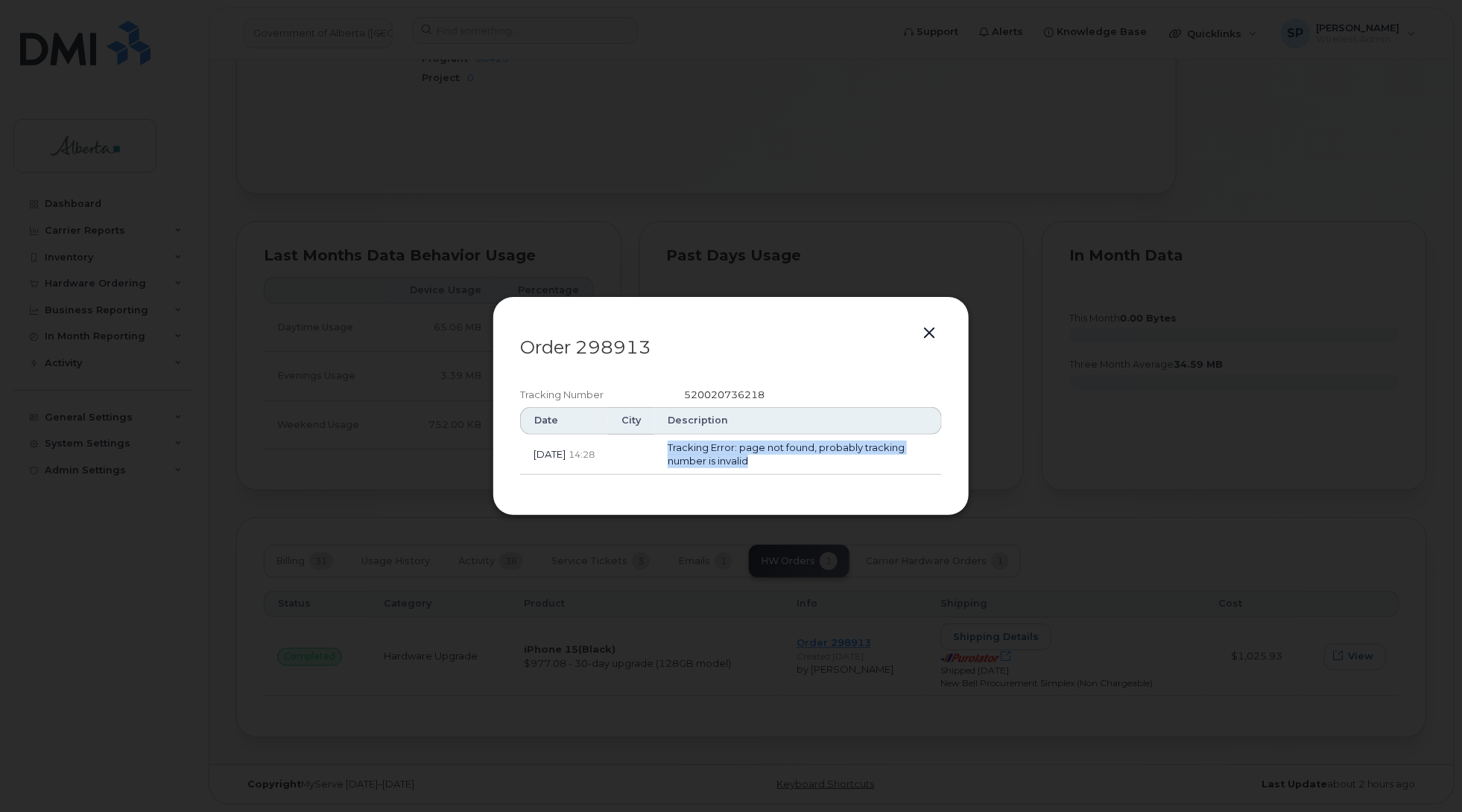
click at [760, 451] on td "Tracking Error: page not found, probably tracking number is invalid" at bounding box center [798, 455] width 288 height 40
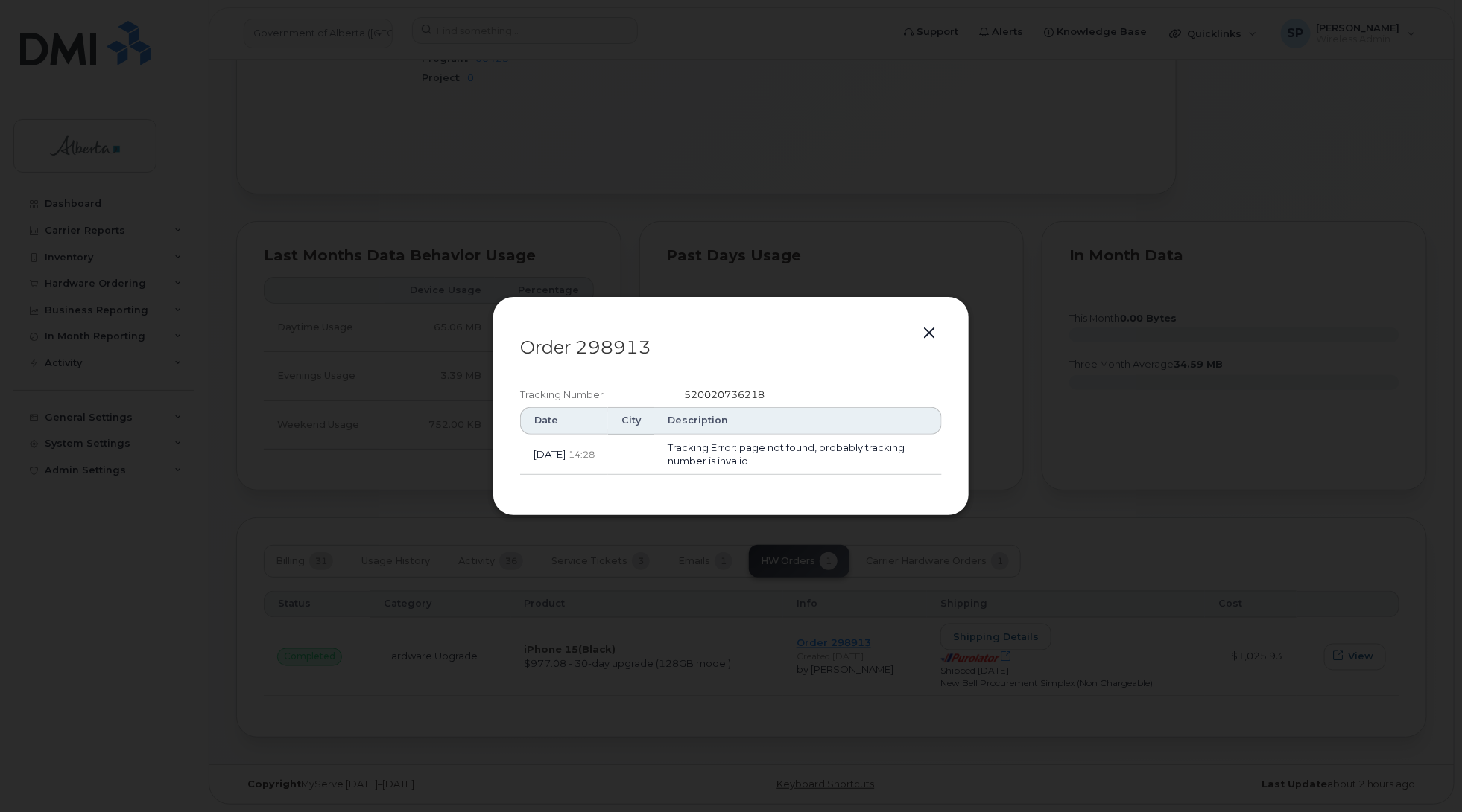
click at [735, 396] on span "520020736218" at bounding box center [724, 394] width 81 height 12
drag, startPoint x: 735, startPoint y: 396, endPoint x: 681, endPoint y: 388, distance: 54.6
click at [681, 388] on div "Tracking Number" at bounding box center [601, 396] width 164 height 16
drag, startPoint x: 684, startPoint y: 389, endPoint x: 778, endPoint y: 391, distance: 94.0
click at [778, 391] on div "520020736218" at bounding box center [812, 396] width 258 height 16
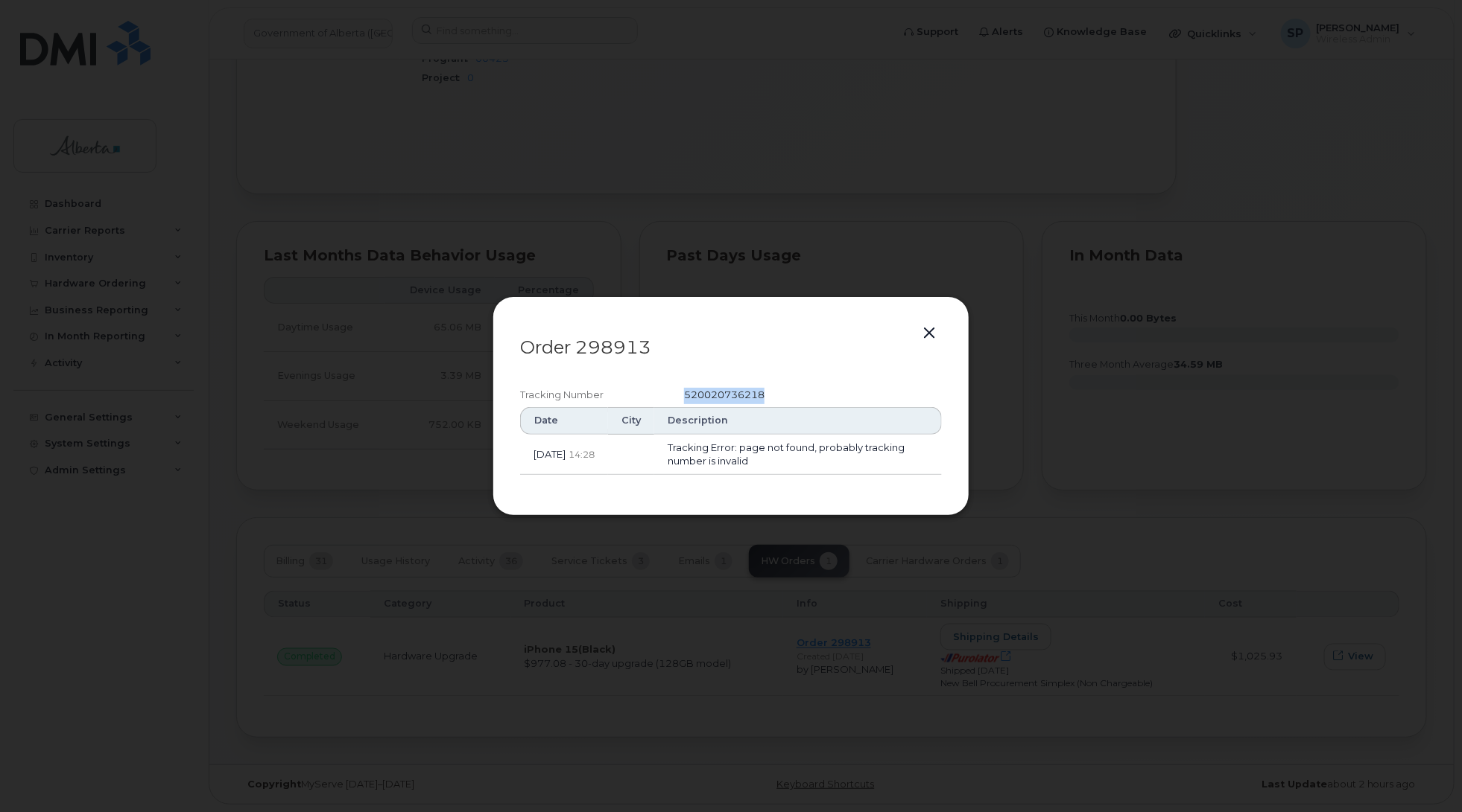
copy span "520020736218"
click at [928, 336] on button "button" at bounding box center [929, 333] width 23 height 21
